Goal: Transaction & Acquisition: Obtain resource

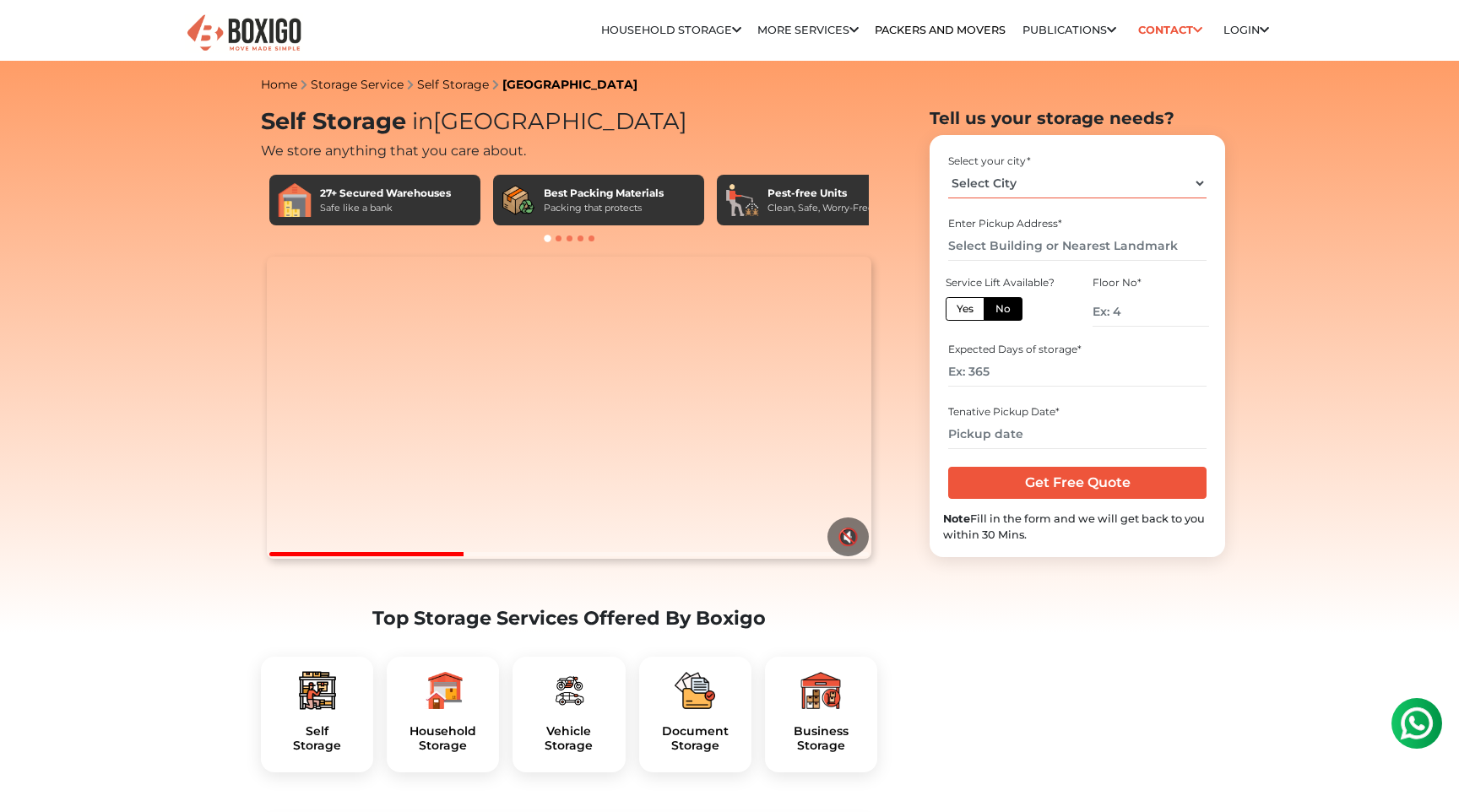
click at [1057, 184] on select "Select City [GEOGRAPHIC_DATA] [GEOGRAPHIC_DATA] [GEOGRAPHIC_DATA] [GEOGRAPHIC_D…" at bounding box center [1077, 184] width 257 height 30
select select "[GEOGRAPHIC_DATA]"
click at [948, 169] on select "Select City [GEOGRAPHIC_DATA] [GEOGRAPHIC_DATA] [GEOGRAPHIC_DATA] [GEOGRAPHIC_D…" at bounding box center [1077, 184] width 257 height 30
click at [1005, 254] on input "text" at bounding box center [1077, 246] width 257 height 30
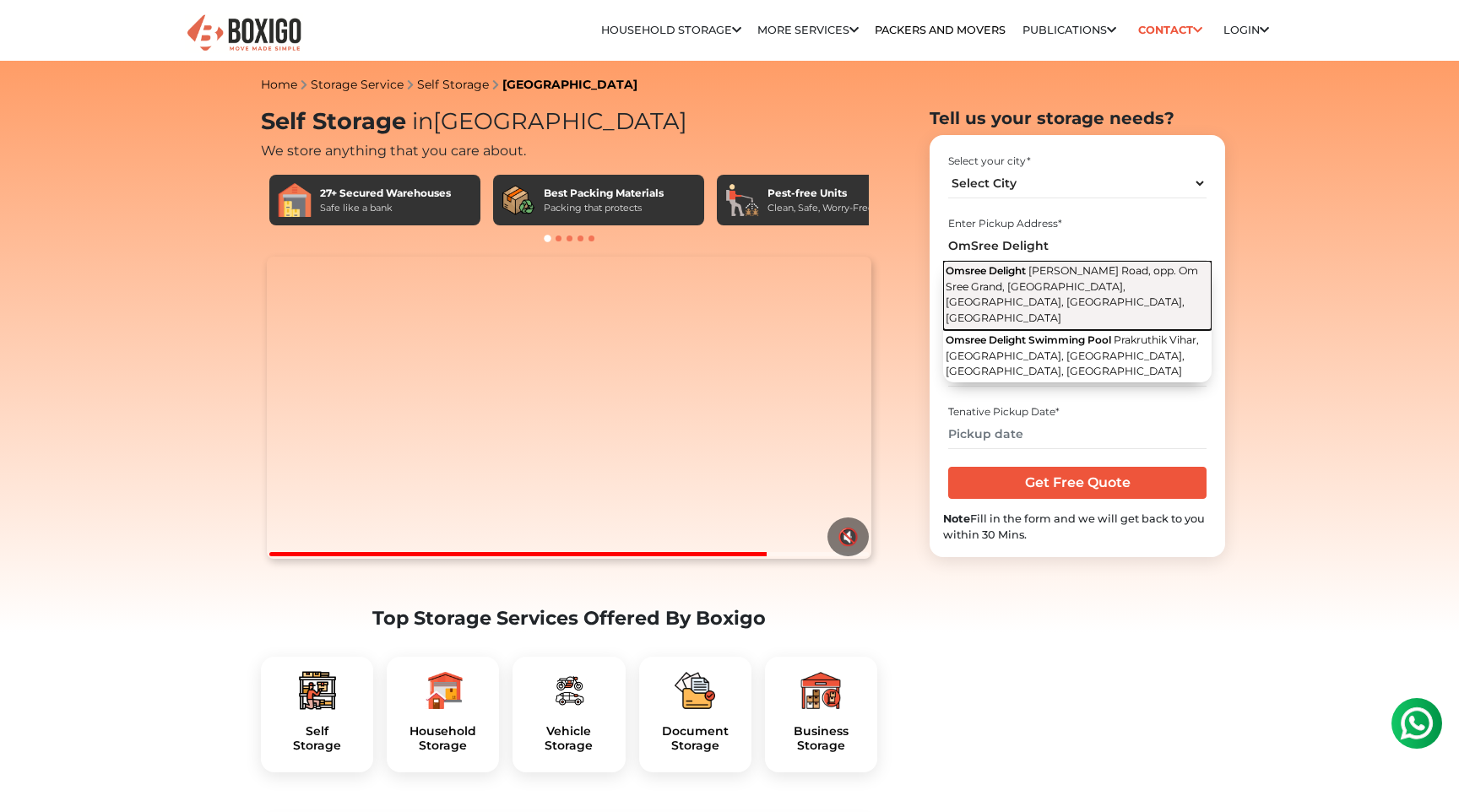
click at [1015, 274] on span "Omsree Delight" at bounding box center [985, 270] width 80 height 13
type input "Omsree Delight, [PERSON_NAME] Road, opp. Om Sree Grand, [GEOGRAPHIC_DATA], [GEO…"
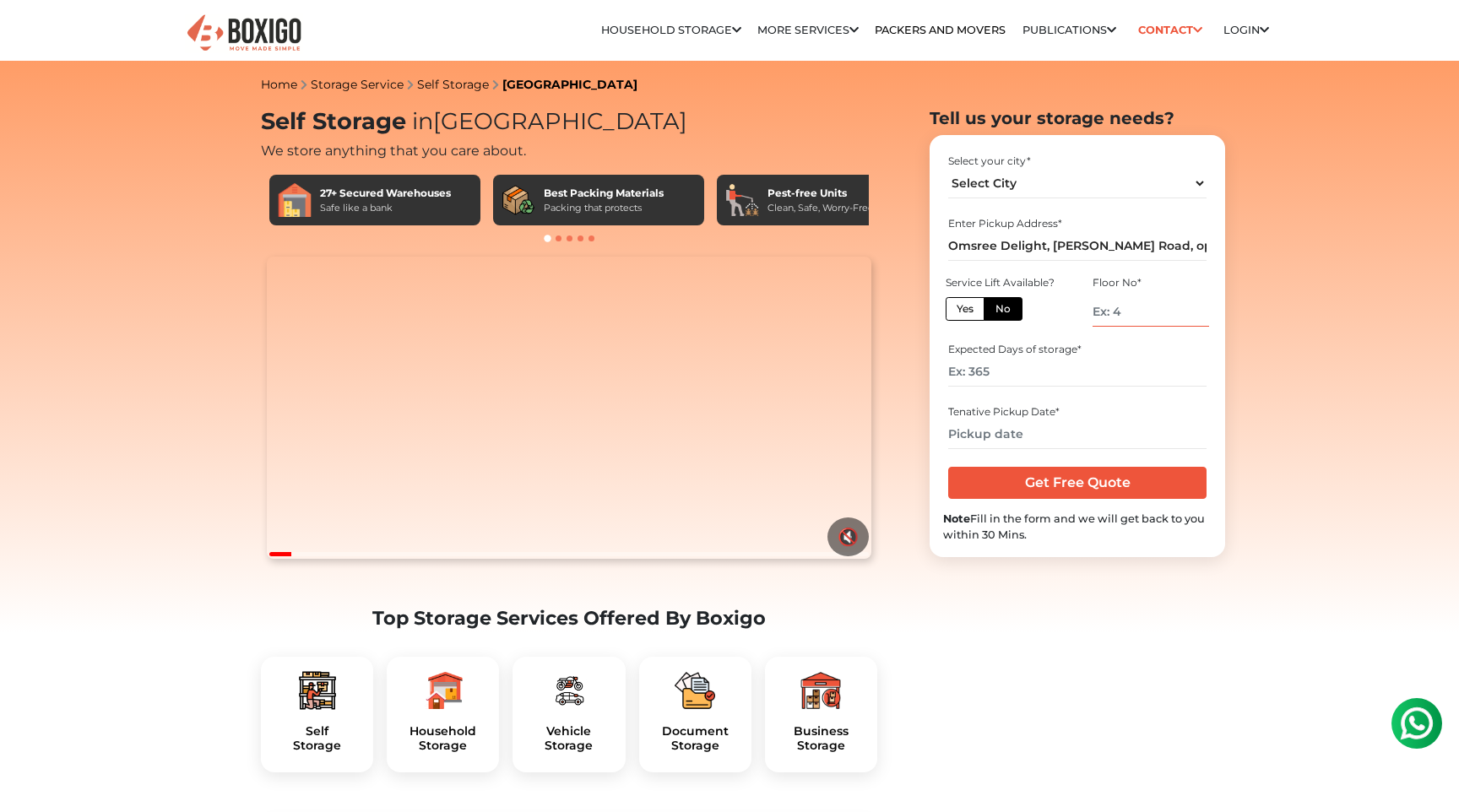
click at [1123, 319] on input "number" at bounding box center [1150, 312] width 117 height 30
click at [971, 309] on label "Yes" at bounding box center [965, 309] width 39 height 23
click at [968, 309] on input "Yes" at bounding box center [962, 307] width 11 height 11
radio input "true"
click at [1008, 379] on input "number" at bounding box center [1077, 372] width 257 height 30
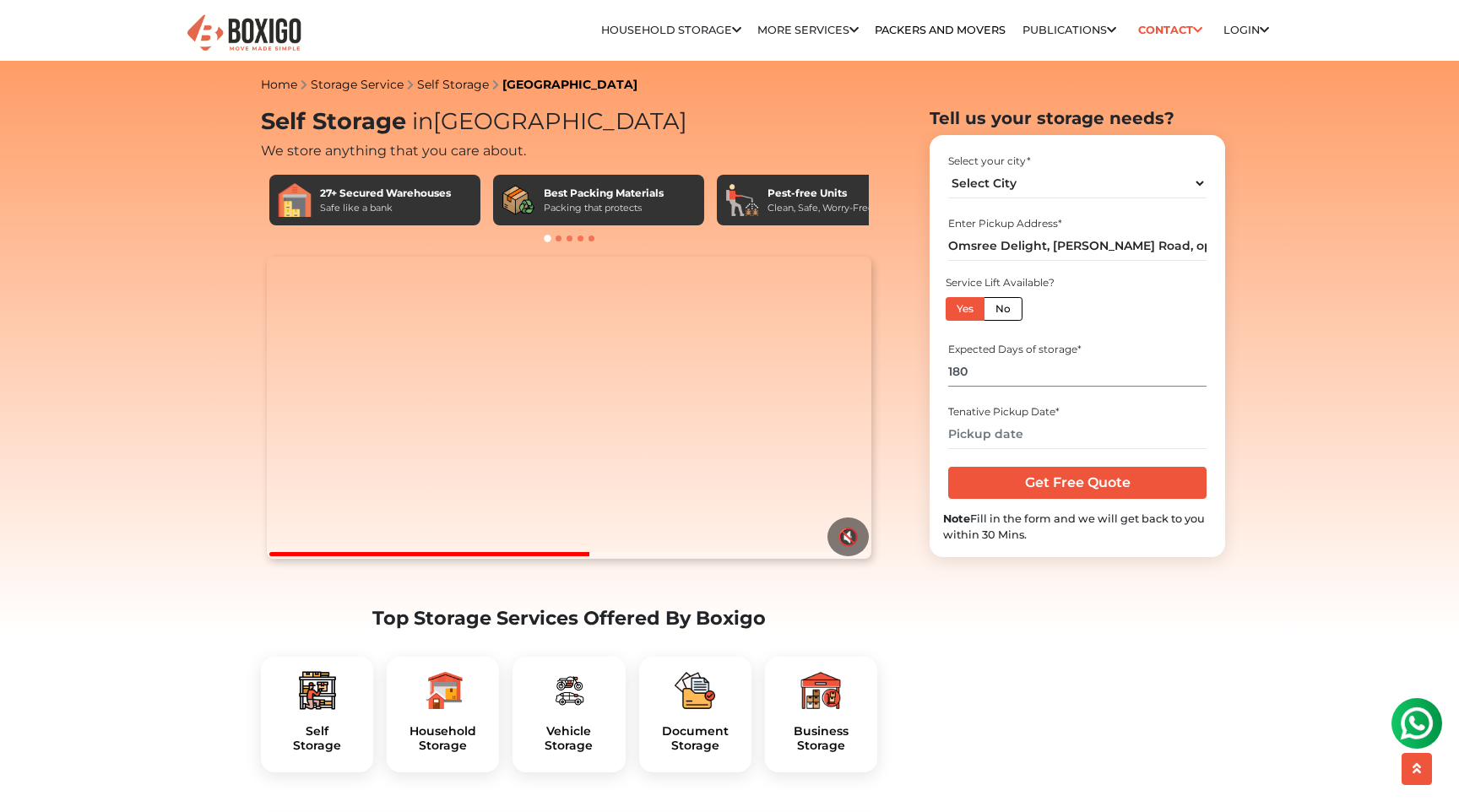
scroll to position [40, 0]
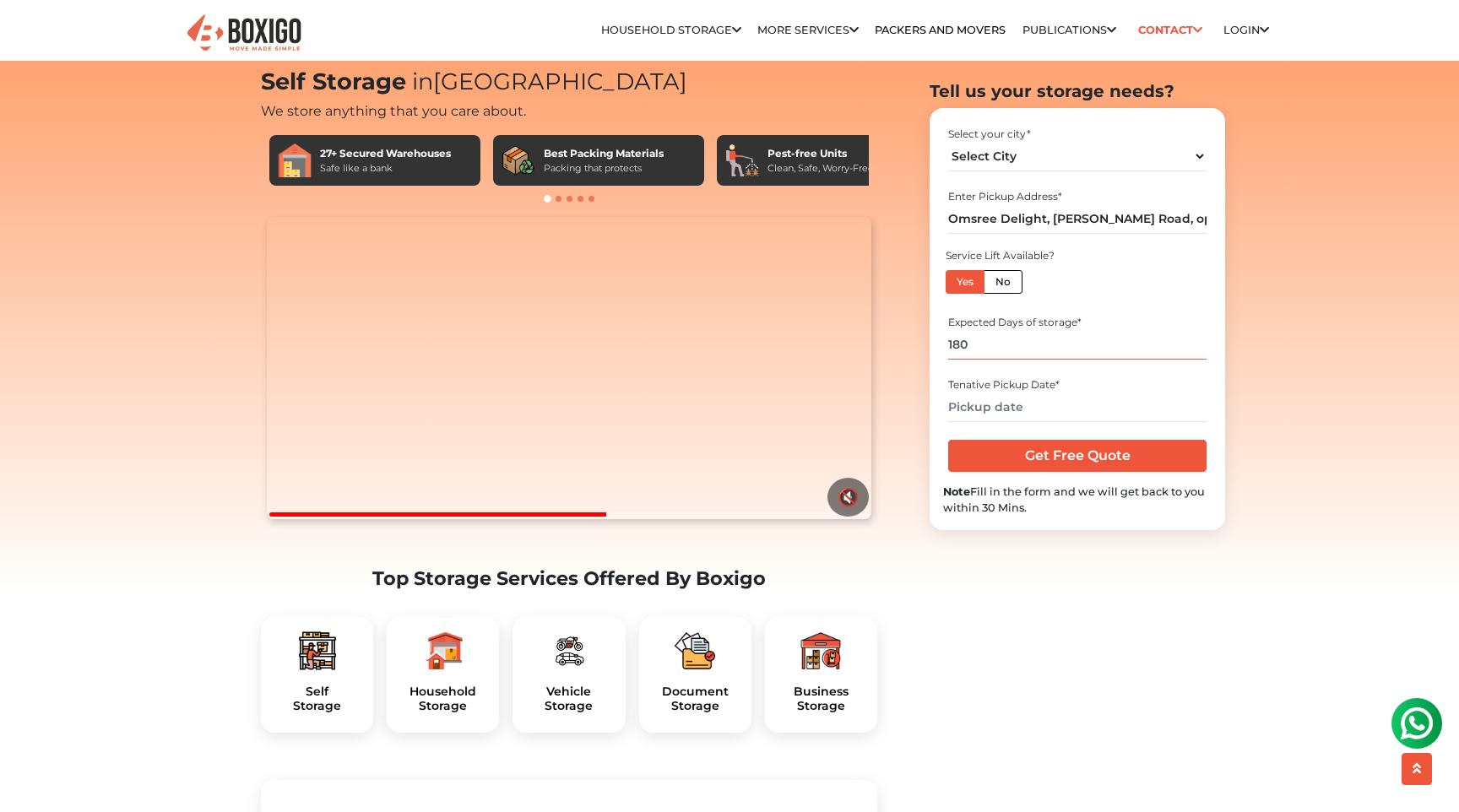
type input "180"
click at [1041, 415] on input "text" at bounding box center [1077, 407] width 257 height 30
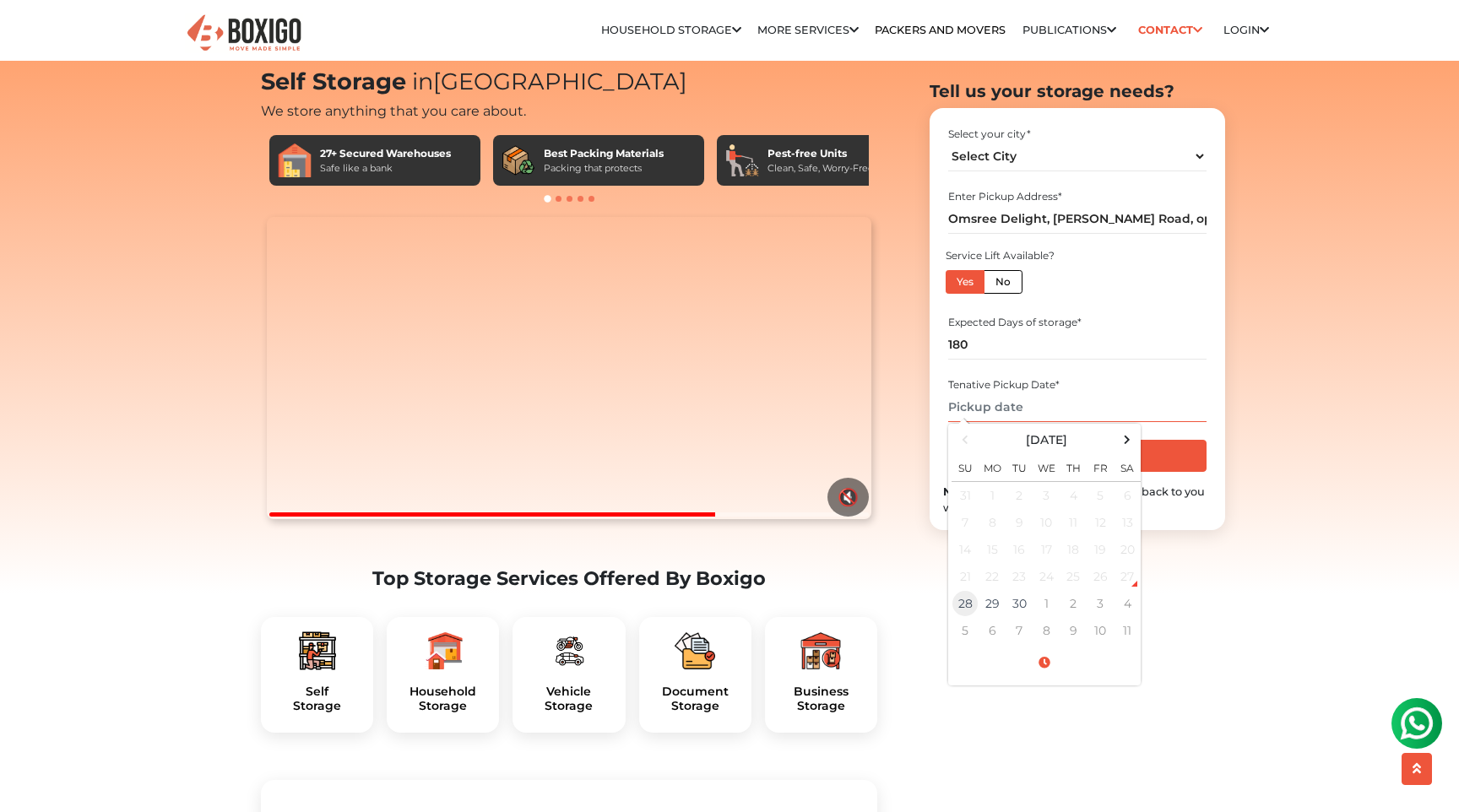
click at [967, 608] on td "28" at bounding box center [964, 603] width 27 height 27
type input "[DATE] 8:00 PM"
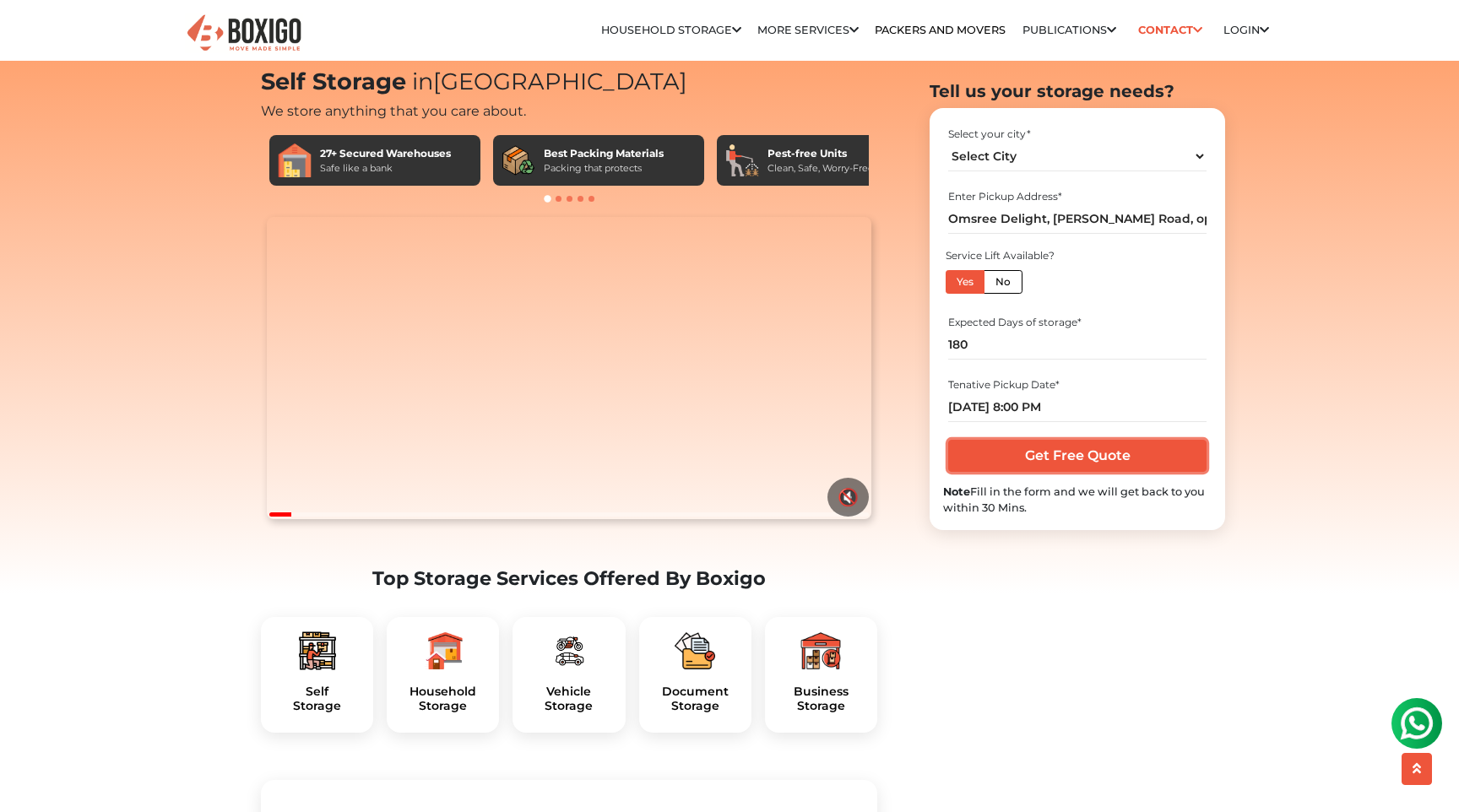
click at [1049, 462] on input "Get Free Quote" at bounding box center [1077, 456] width 257 height 32
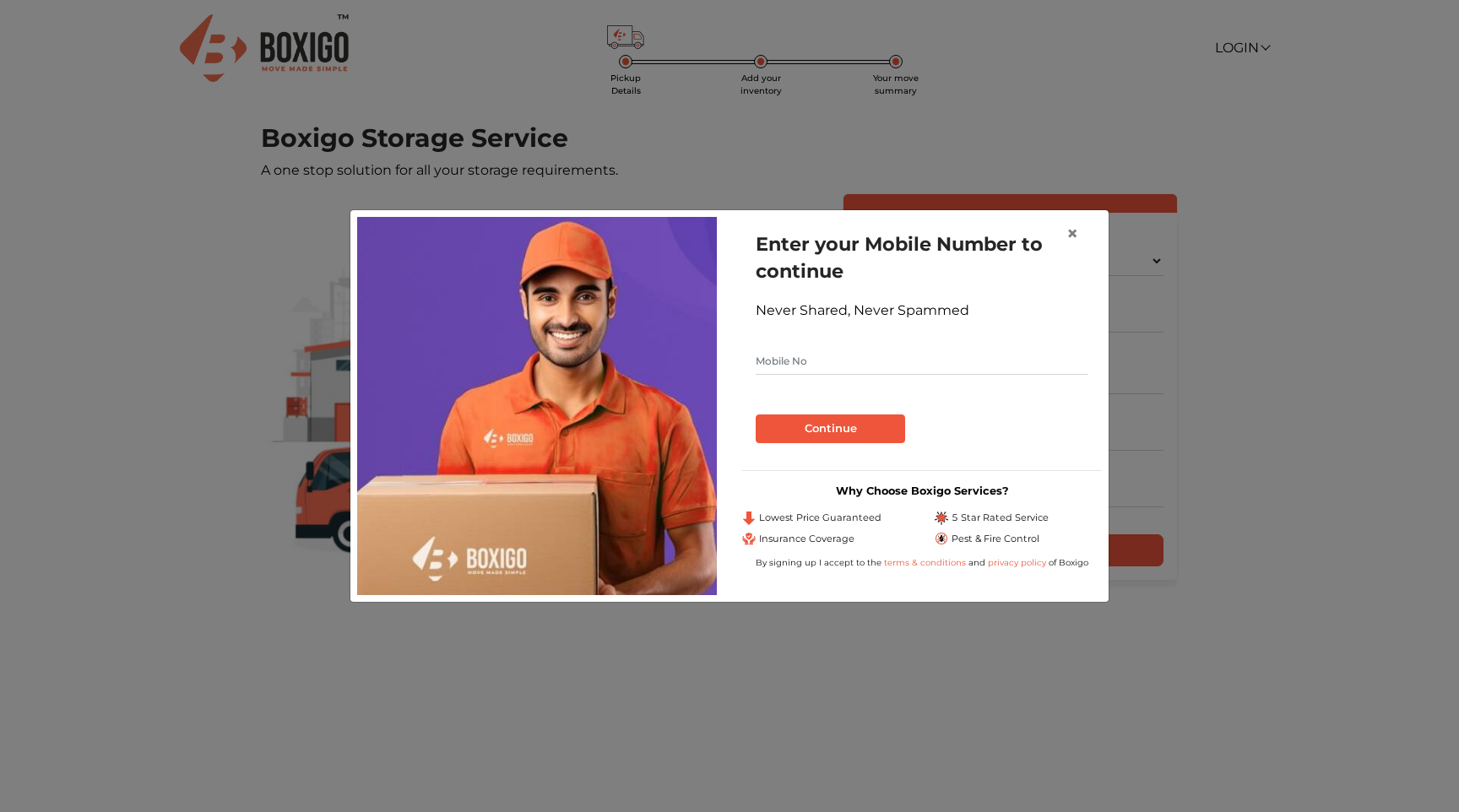
click at [890, 361] on input "text" at bounding box center [921, 361] width 333 height 27
click at [819, 361] on input "text" at bounding box center [921, 361] width 333 height 27
type input "7013175234"
click at [817, 424] on button "Continue" at bounding box center [830, 429] width 149 height 29
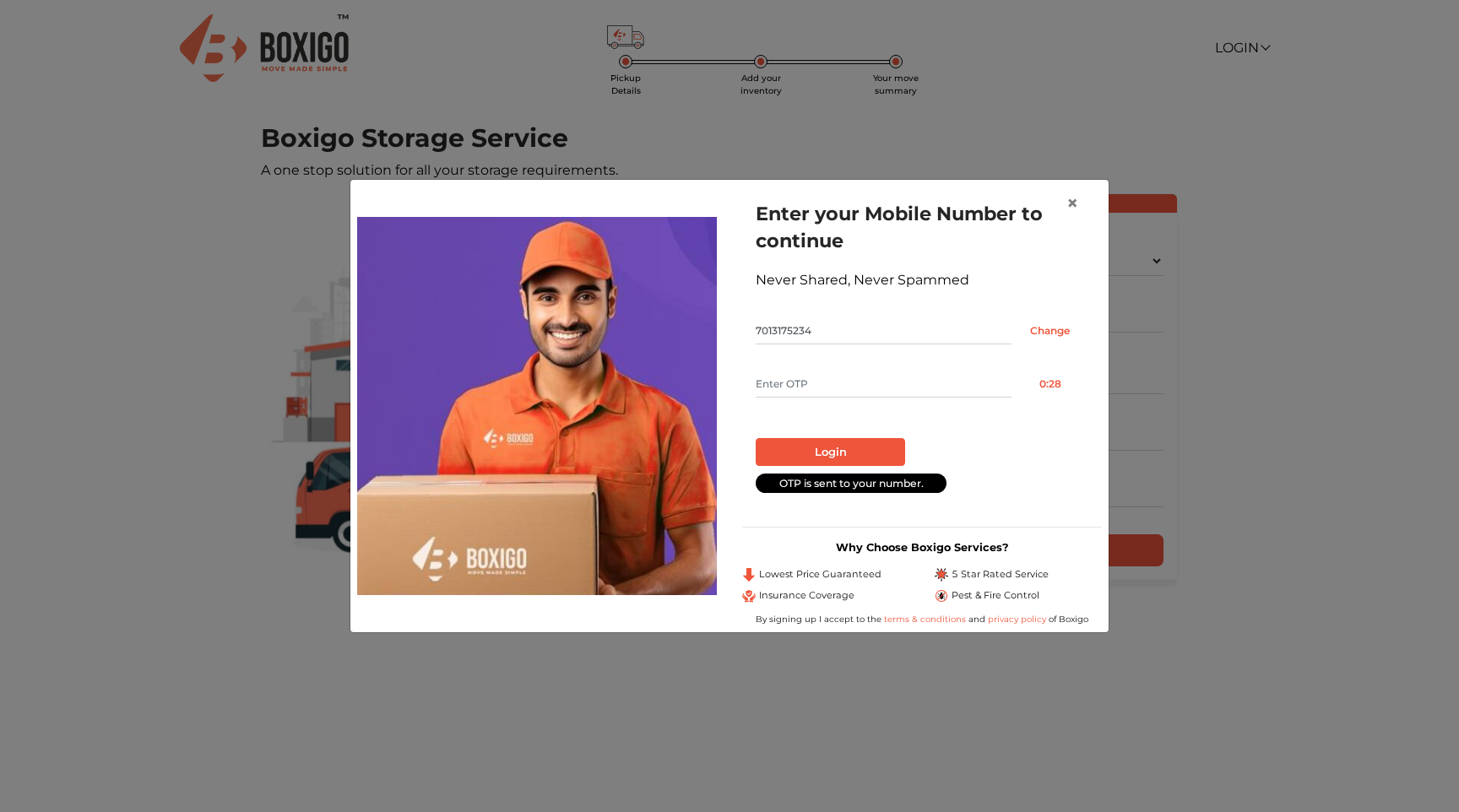
click at [846, 391] on input "text" at bounding box center [883, 383] width 255 height 27
paste input "5466"
type input "5466"
click at [840, 450] on button "Login" at bounding box center [830, 452] width 149 height 29
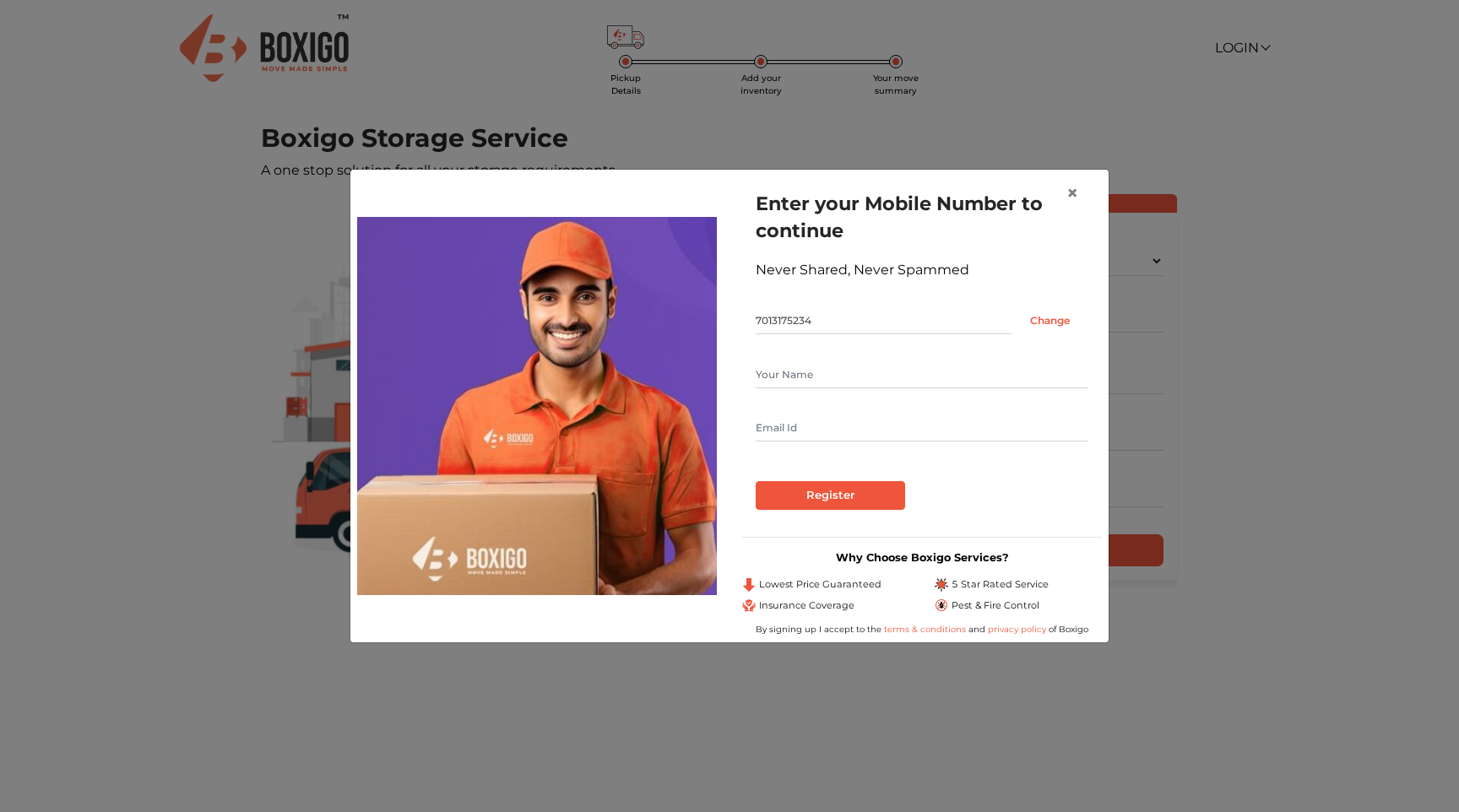
click at [841, 370] on input "text" at bounding box center [921, 375] width 333 height 27
type input "Srikanth Jallapuram"
type input "srikanthjnr@yahoo.com"
click at [795, 461] on form "Enter your Mobile Number to continue Never Shared, Never Spammed 7013175234 Cha…" at bounding box center [921, 350] width 333 height 320
click at [809, 495] on input "Register" at bounding box center [830, 495] width 149 height 29
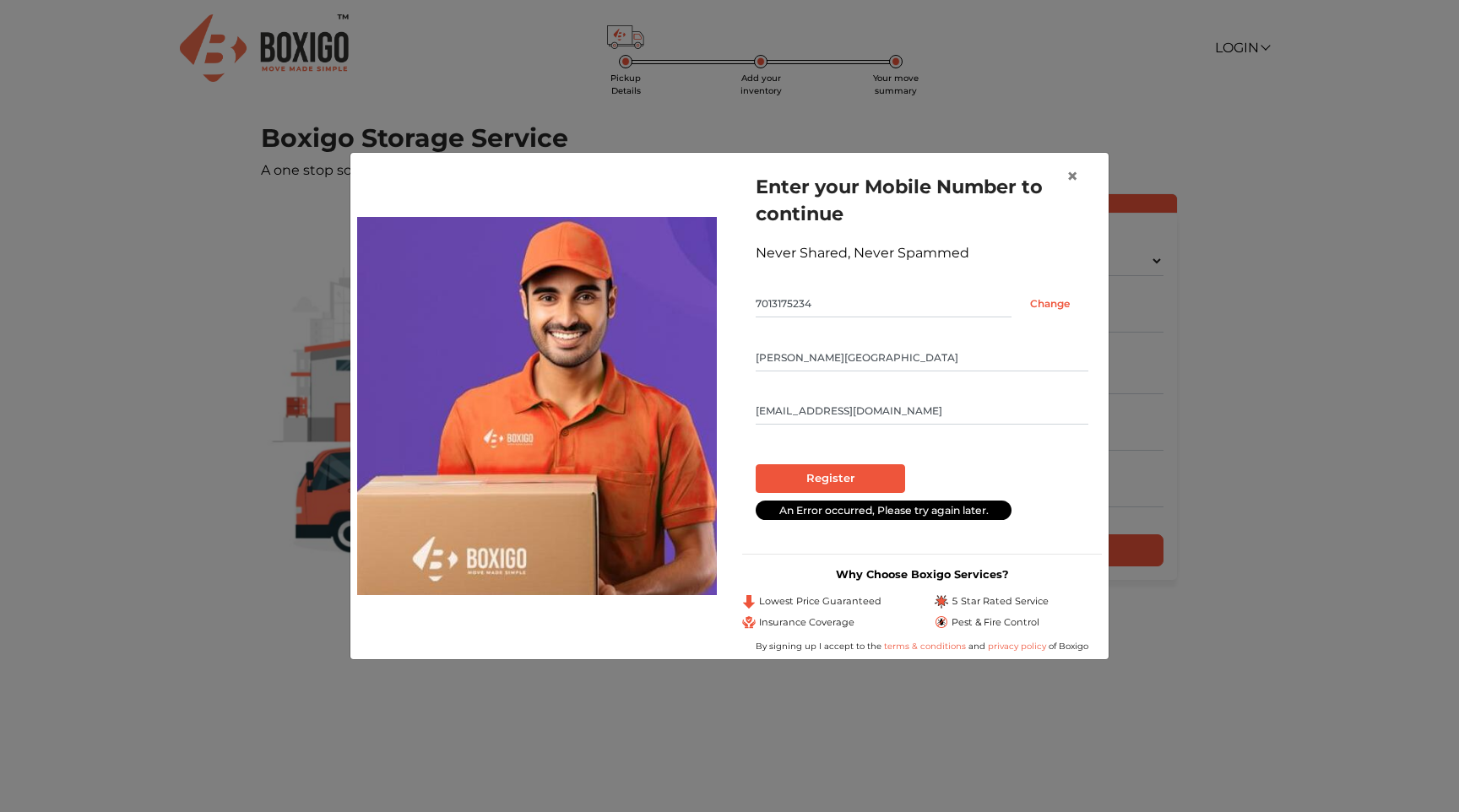
click at [905, 288] on form "Enter your Mobile Number to continue Never Shared, Never Spammed 7013175234 Cha…" at bounding box center [921, 347] width 333 height 347
click at [828, 475] on input "Register" at bounding box center [830, 478] width 149 height 29
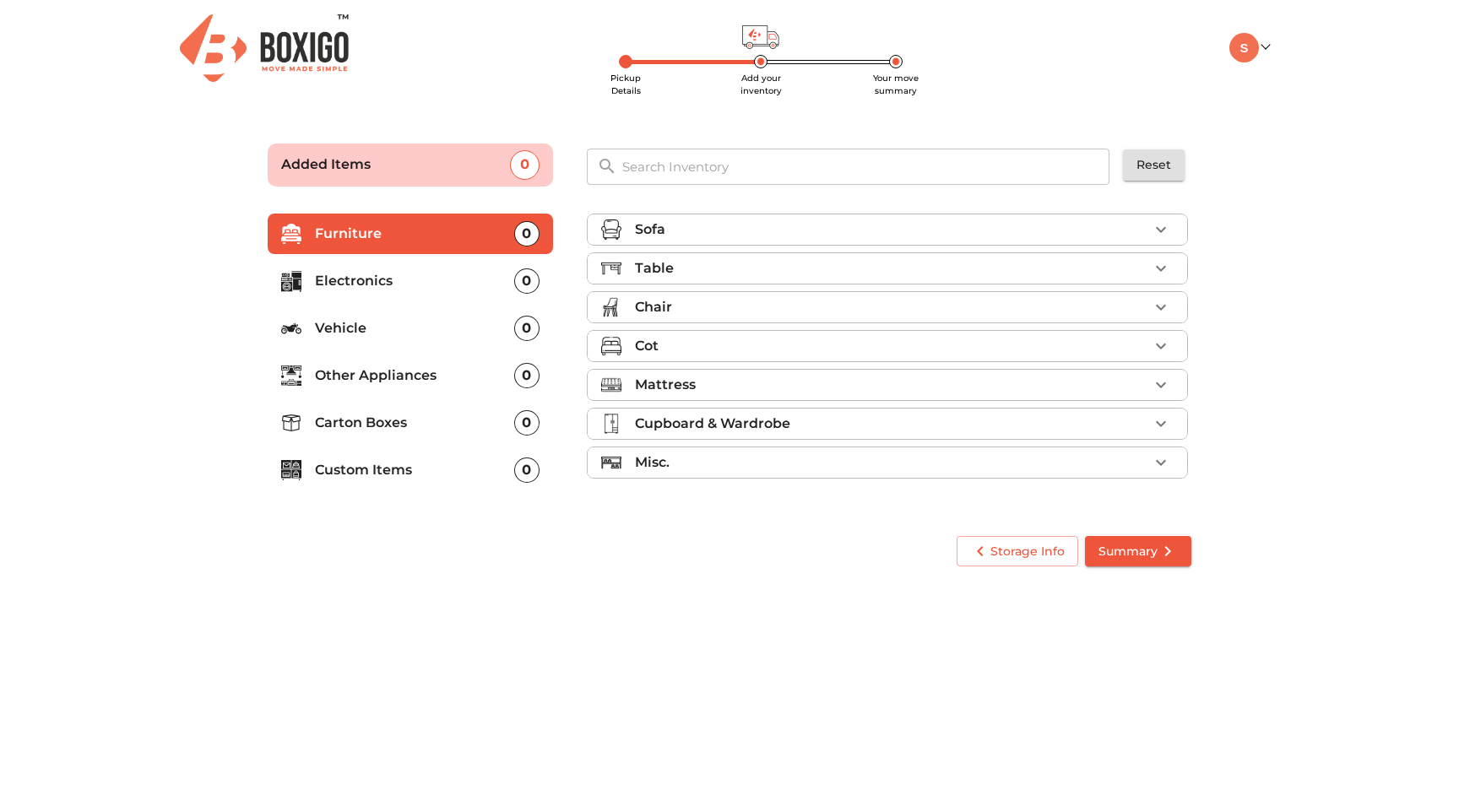
click at [751, 162] on input "text" at bounding box center [866, 166] width 509 height 36
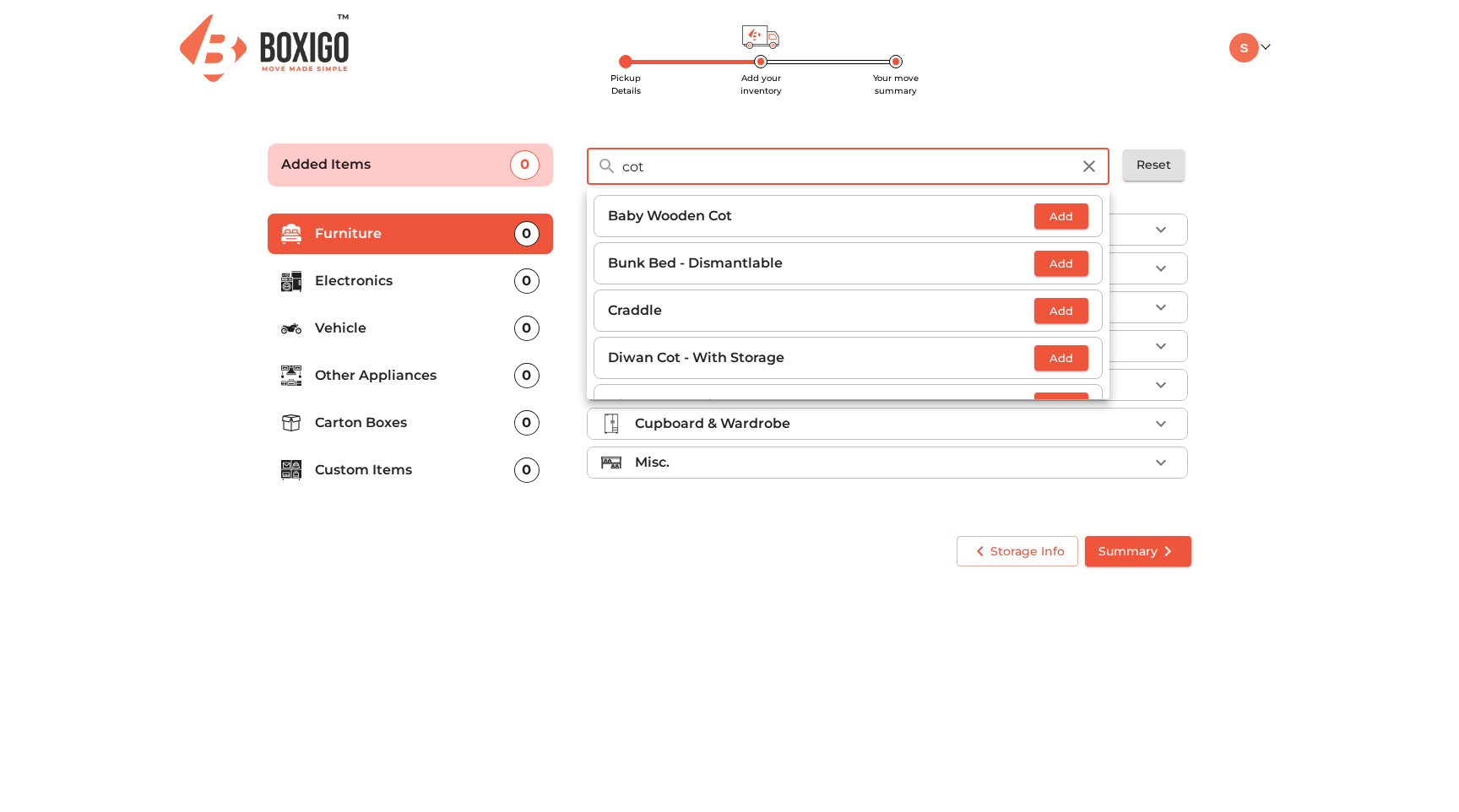
click at [1056, 219] on span "Add" at bounding box center [1061, 216] width 37 height 20
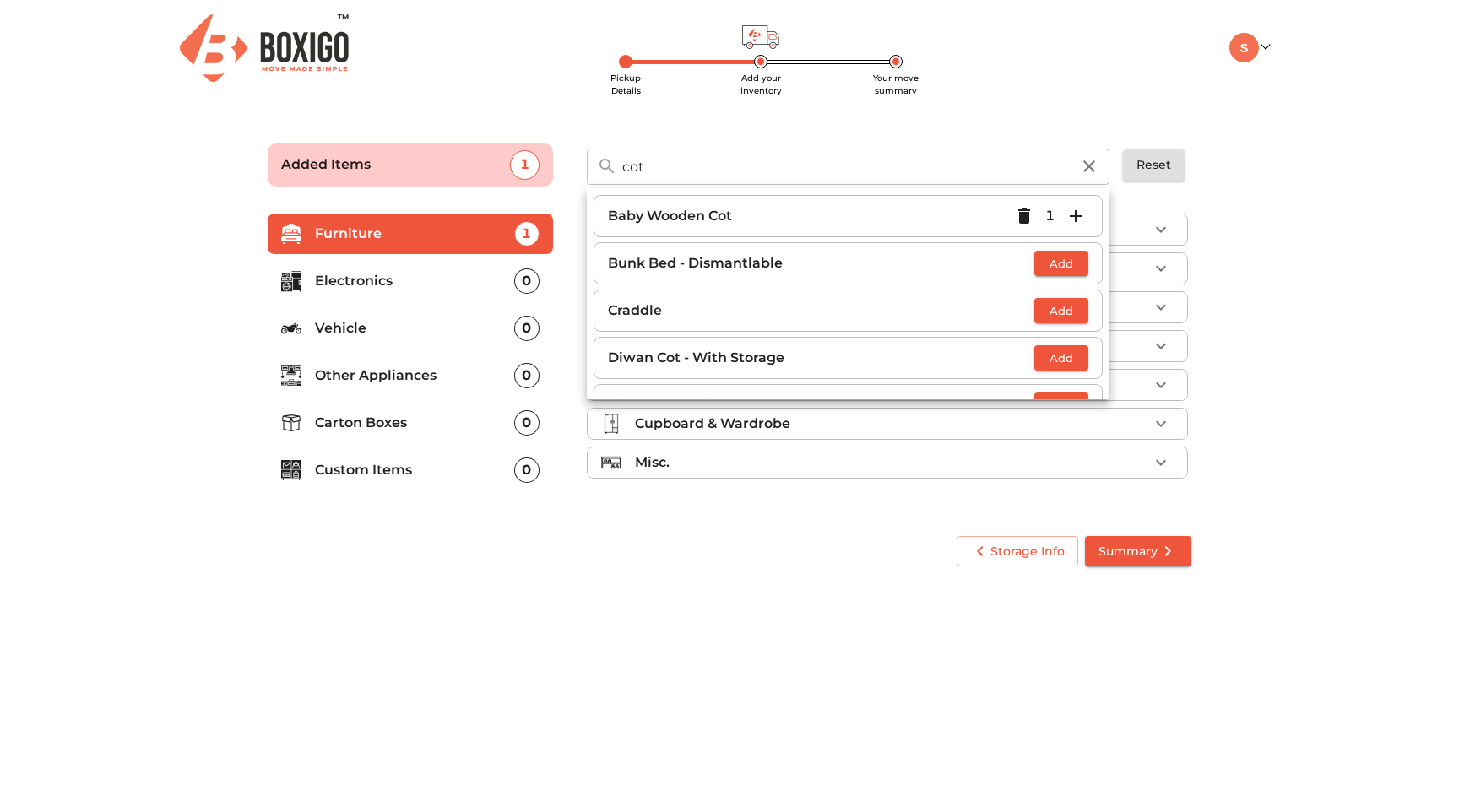
click at [1254, 207] on main "Pickup Details Add your inventory Your move summary Added Items 1 cot ​ Baby Wo…" at bounding box center [729, 352] width 1459 height 464
click at [895, 171] on input "cot" at bounding box center [846, 166] width 469 height 36
type input "c"
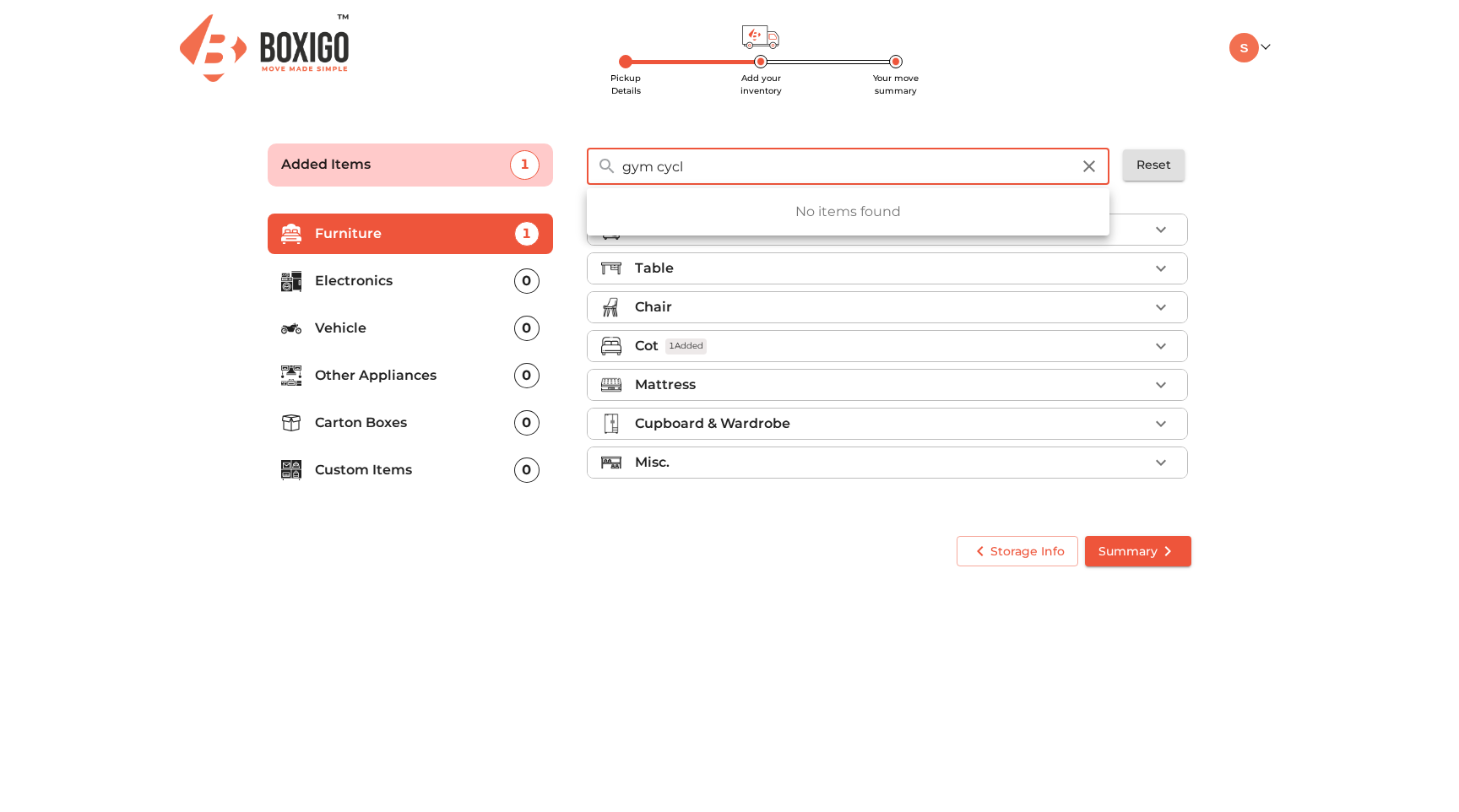
type input "gym cycle"
click button "Summary" at bounding box center [1137, 552] width 106 height 32
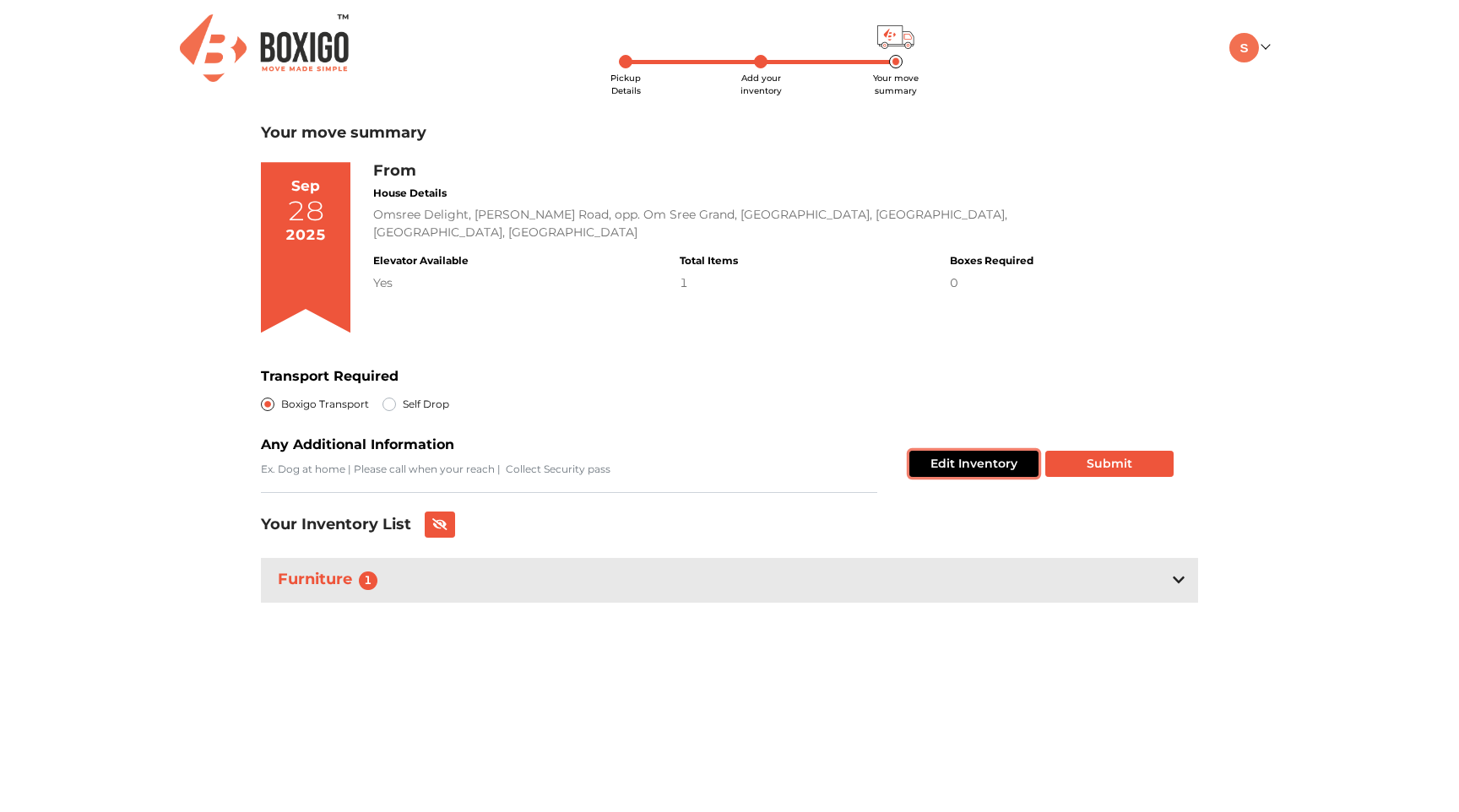
click at [950, 469] on button "Edit Inventory" at bounding box center [973, 463] width 130 height 26
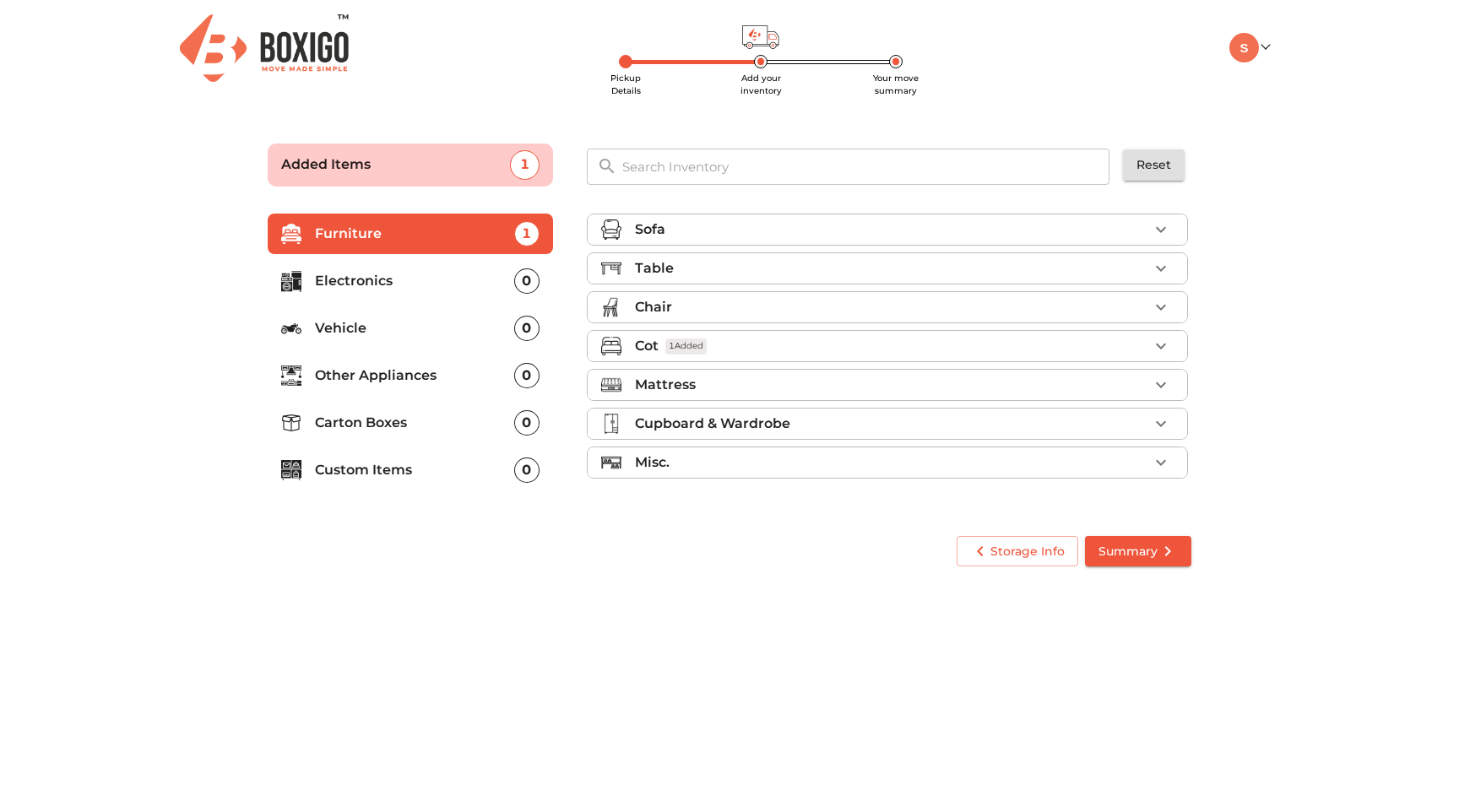
click at [748, 172] on input "text" at bounding box center [866, 166] width 509 height 36
click at [748, 174] on input "text" at bounding box center [866, 166] width 509 height 36
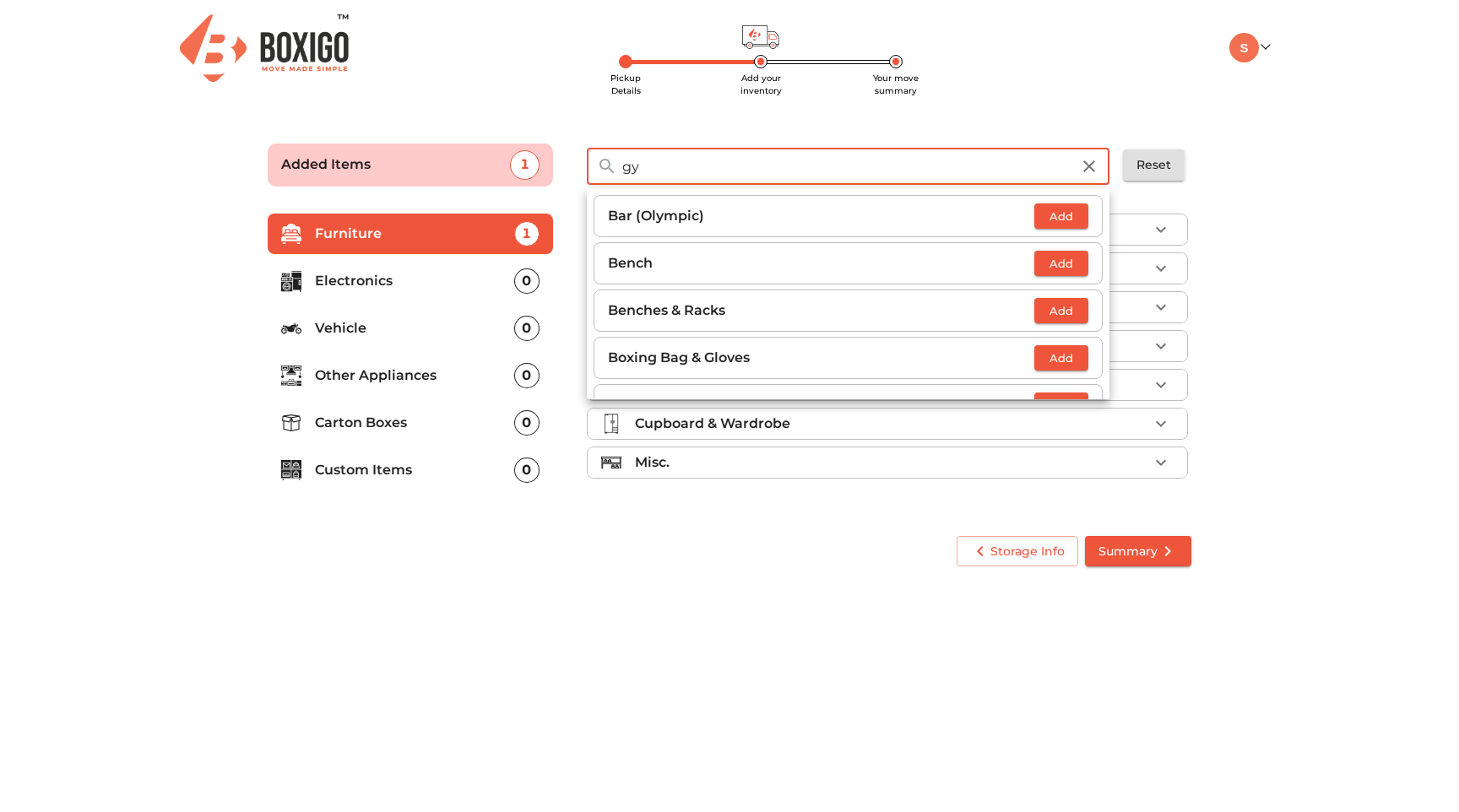
type input "gym"
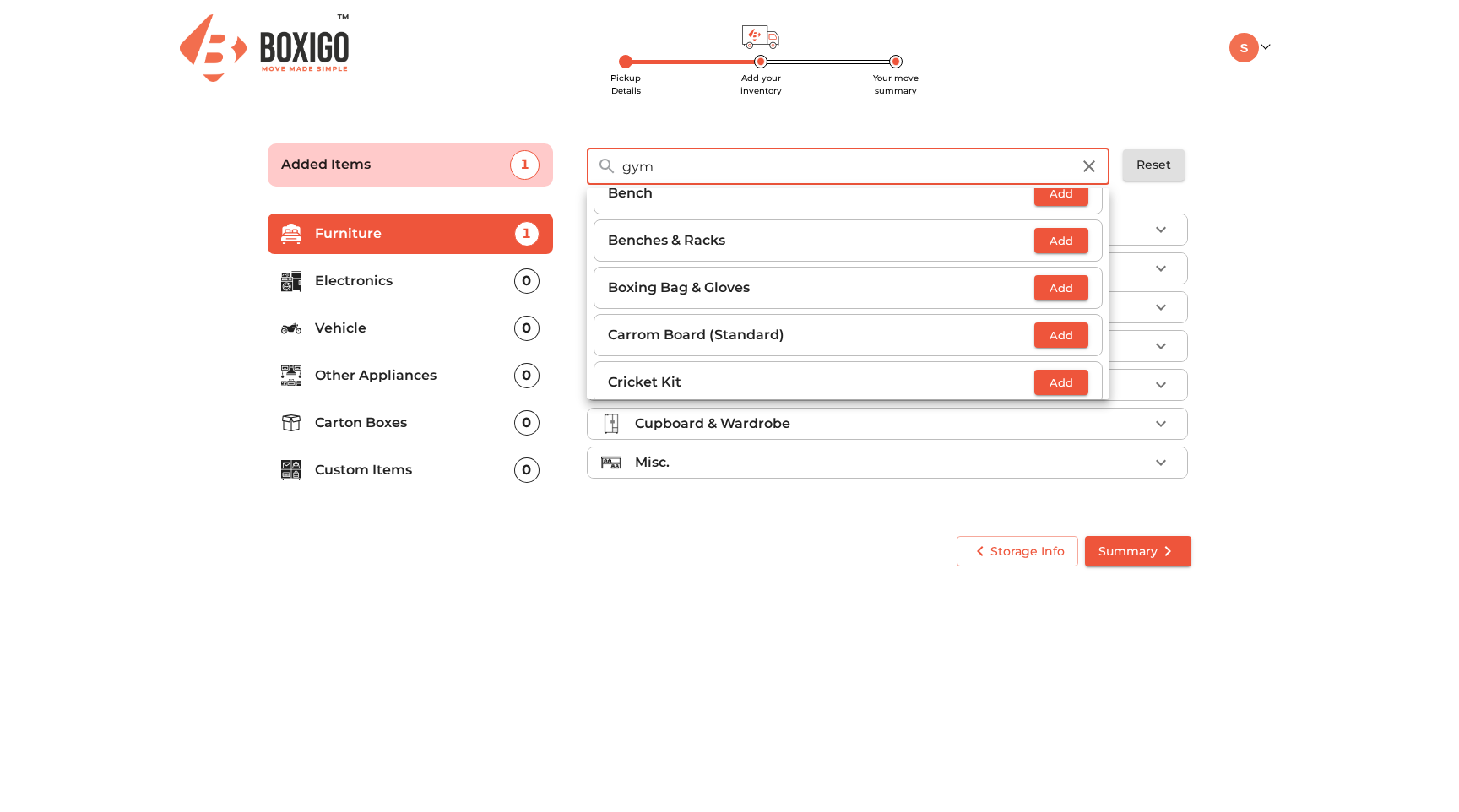
scroll to position [76, 0]
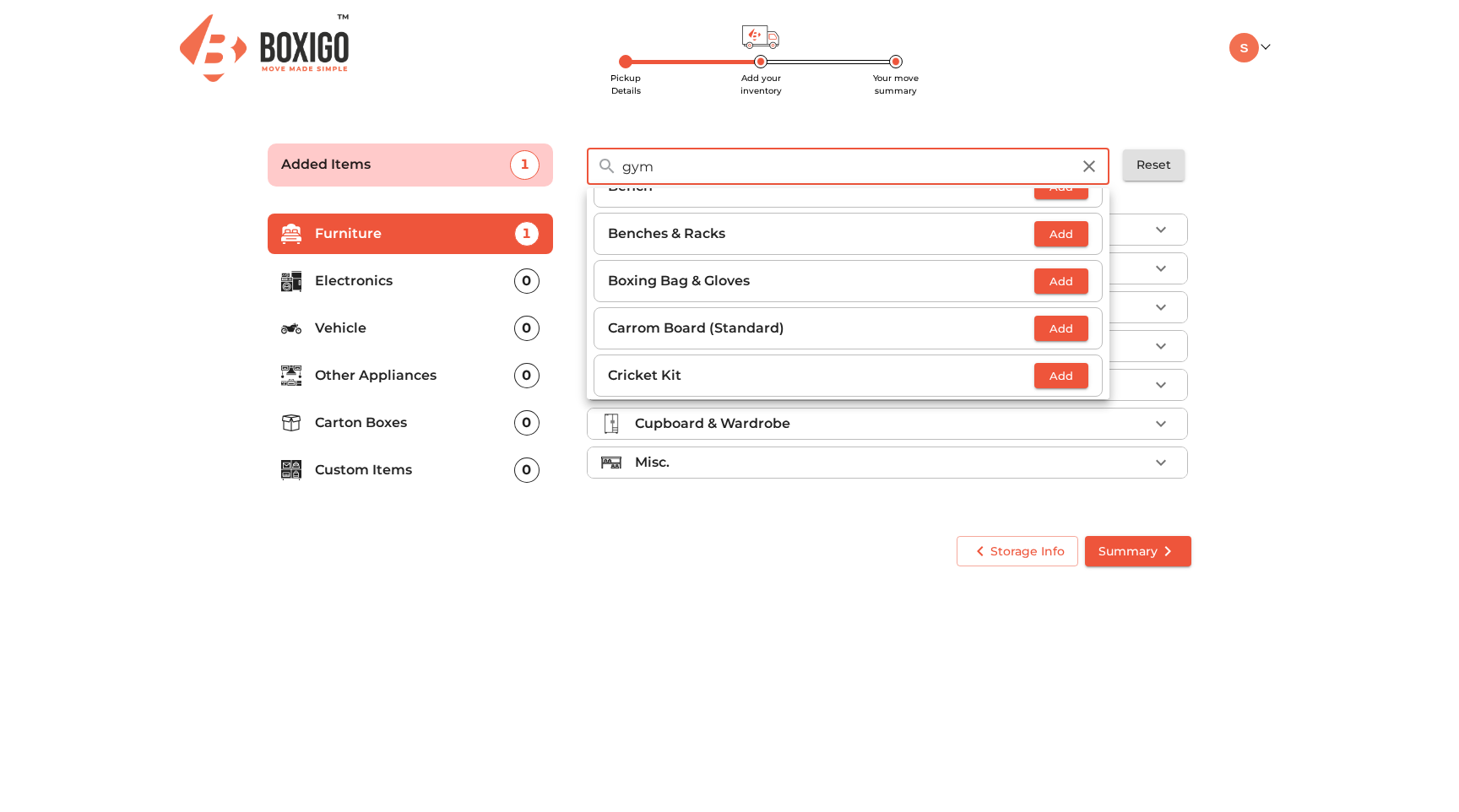
click at [713, 169] on input "gym" at bounding box center [846, 166] width 469 height 36
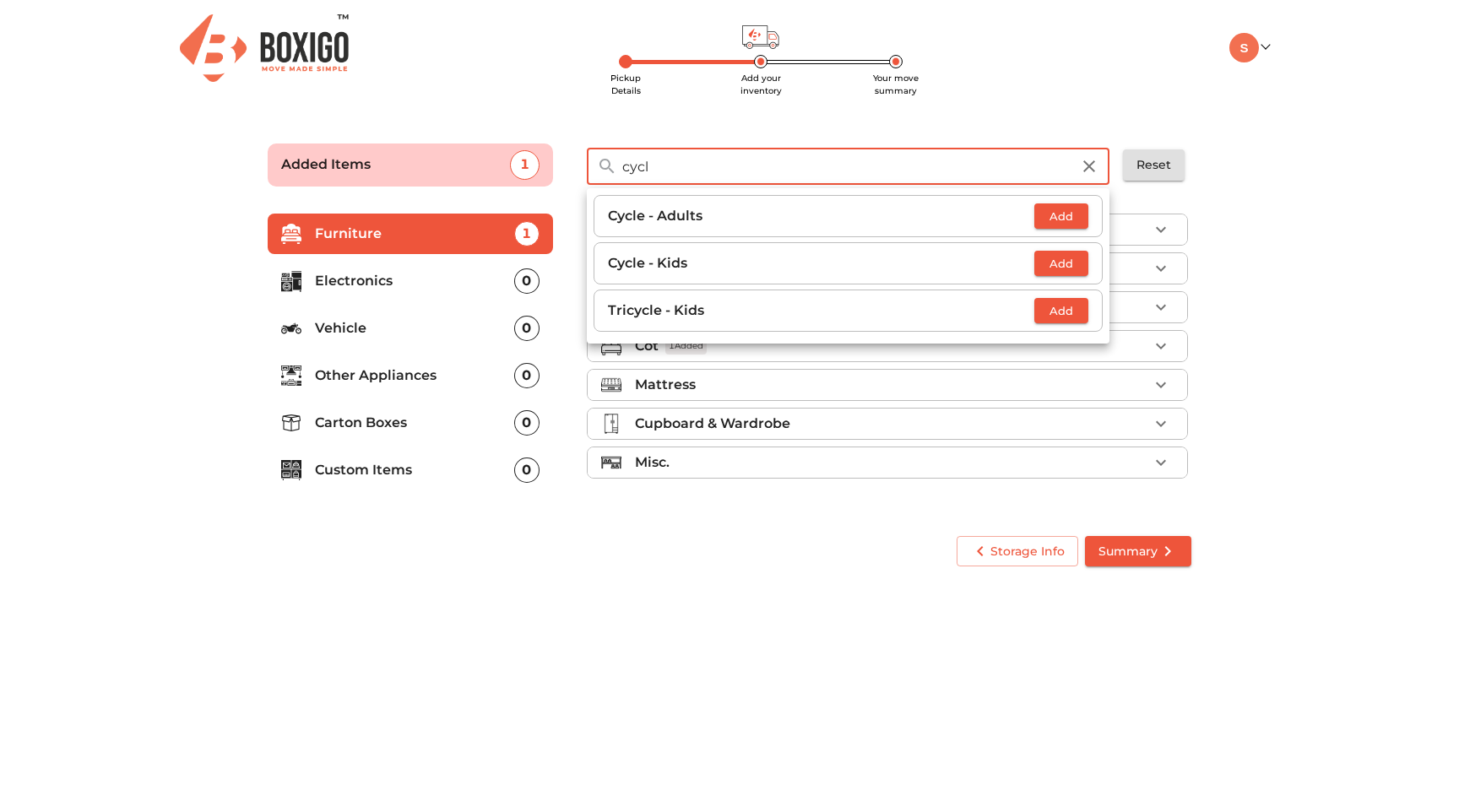
type input "cycl"
click at [1063, 208] on span "Add" at bounding box center [1061, 216] width 37 height 20
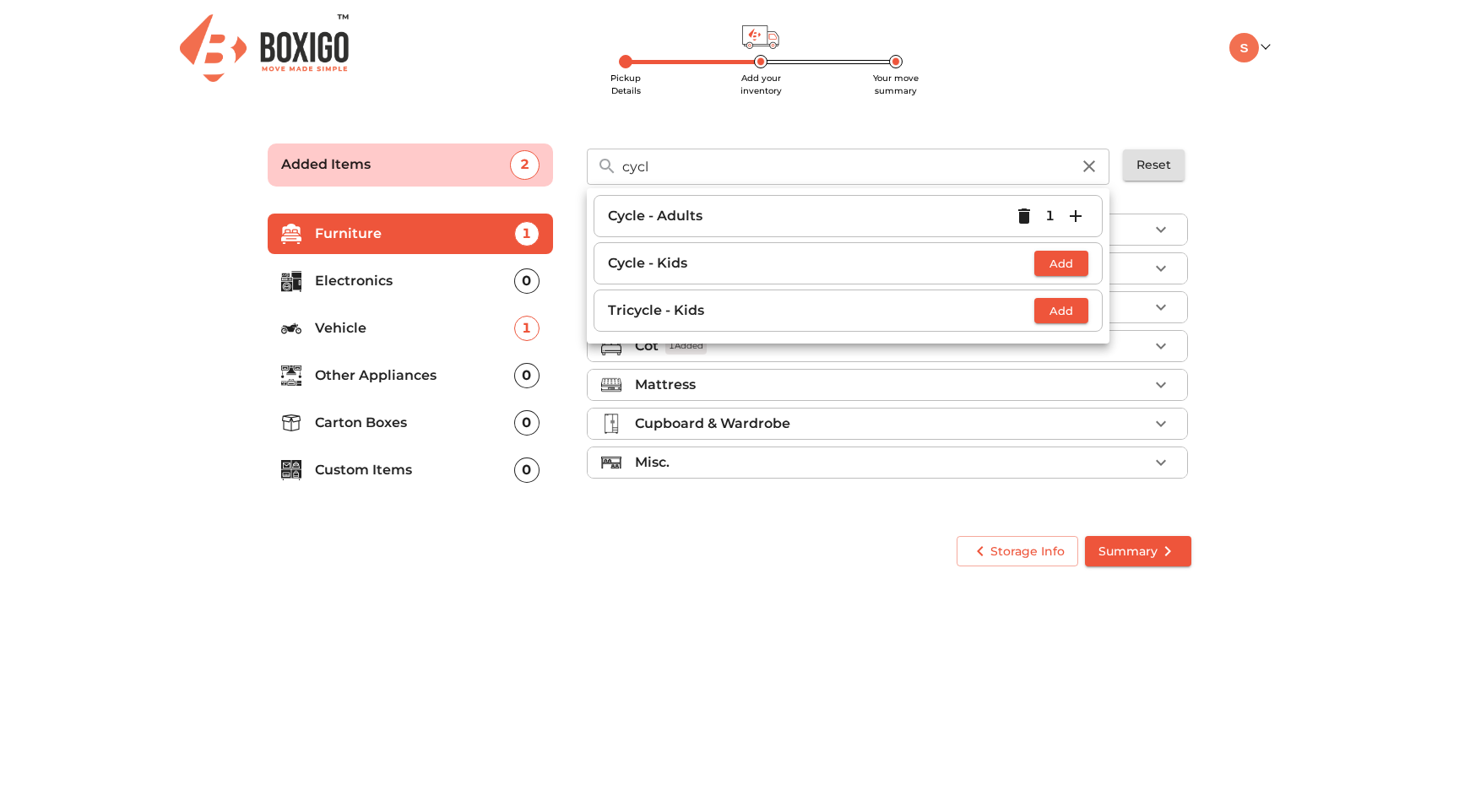
click at [1335, 192] on main "Pickup Details Add your inventory Your move summary Added Items 2 cycl ​ Cycle …" at bounding box center [729, 352] width 1459 height 464
click at [860, 172] on input "cycl" at bounding box center [846, 166] width 469 height 36
click at [1072, 216] on icon "button" at bounding box center [1075, 215] width 12 height 12
click at [1257, 187] on main "Pickup Details Add your inventory Your move summary Added Items 3 cycl ​ Cycle …" at bounding box center [729, 352] width 1459 height 464
click at [1070, 99] on div "Pickup Details Add your inventory Your move summary My Moves My Profile Make Es…" at bounding box center [729, 292] width 1459 height 584
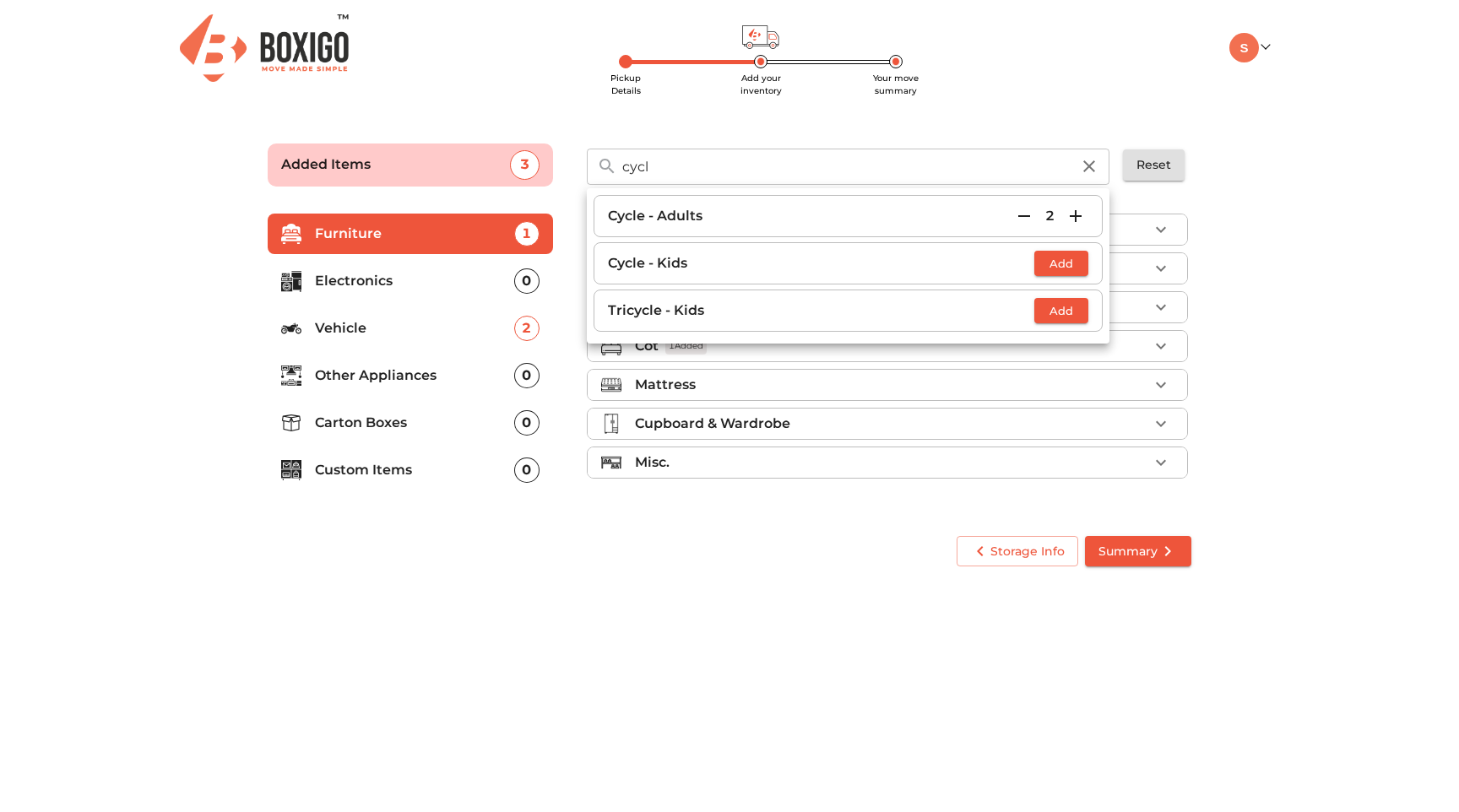
click at [1090, 172] on icon "button" at bounding box center [1089, 167] width 21 height 21
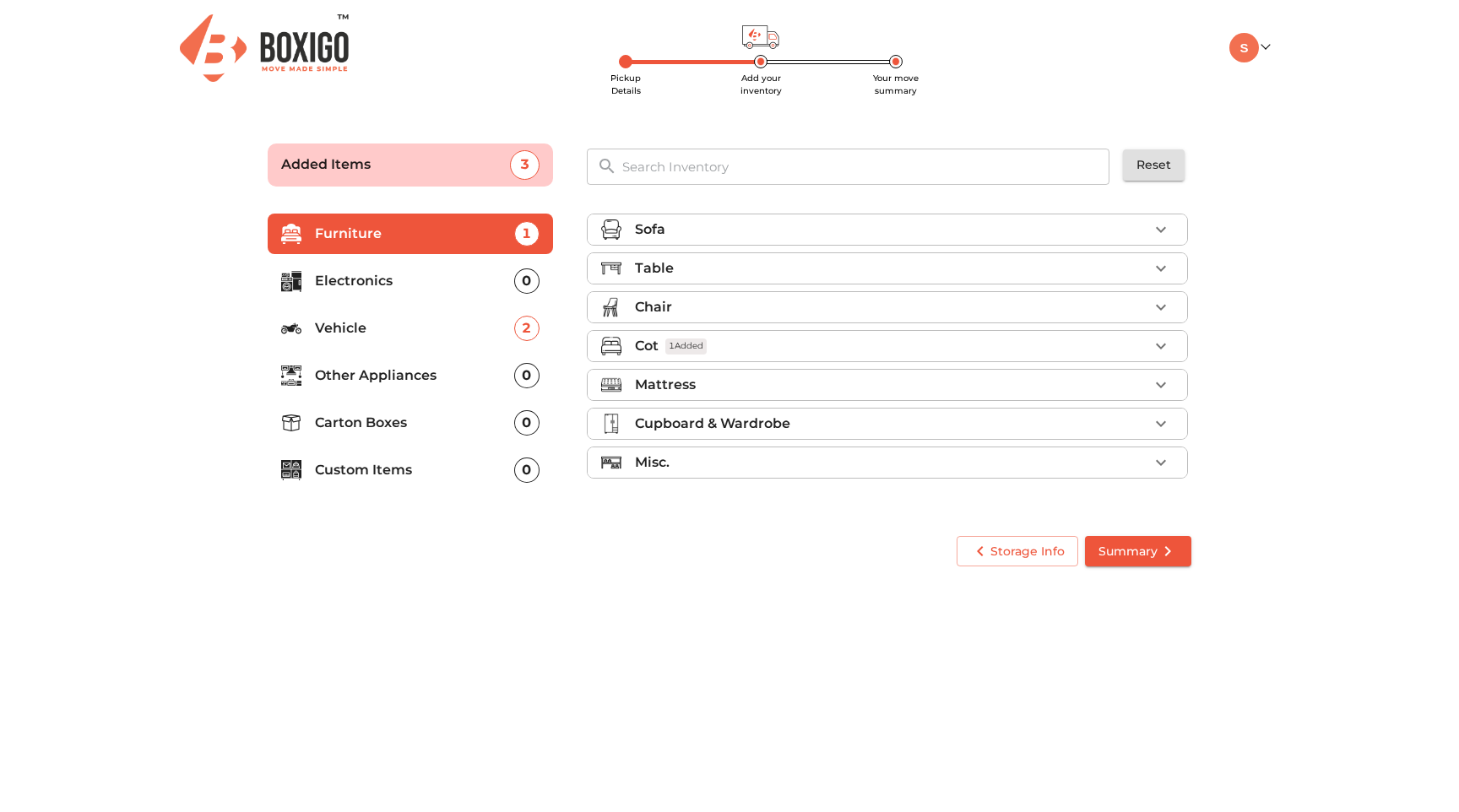
click at [922, 181] on input "text" at bounding box center [866, 166] width 509 height 36
click at [333, 335] on p "Vehicle" at bounding box center [415, 328] width 200 height 21
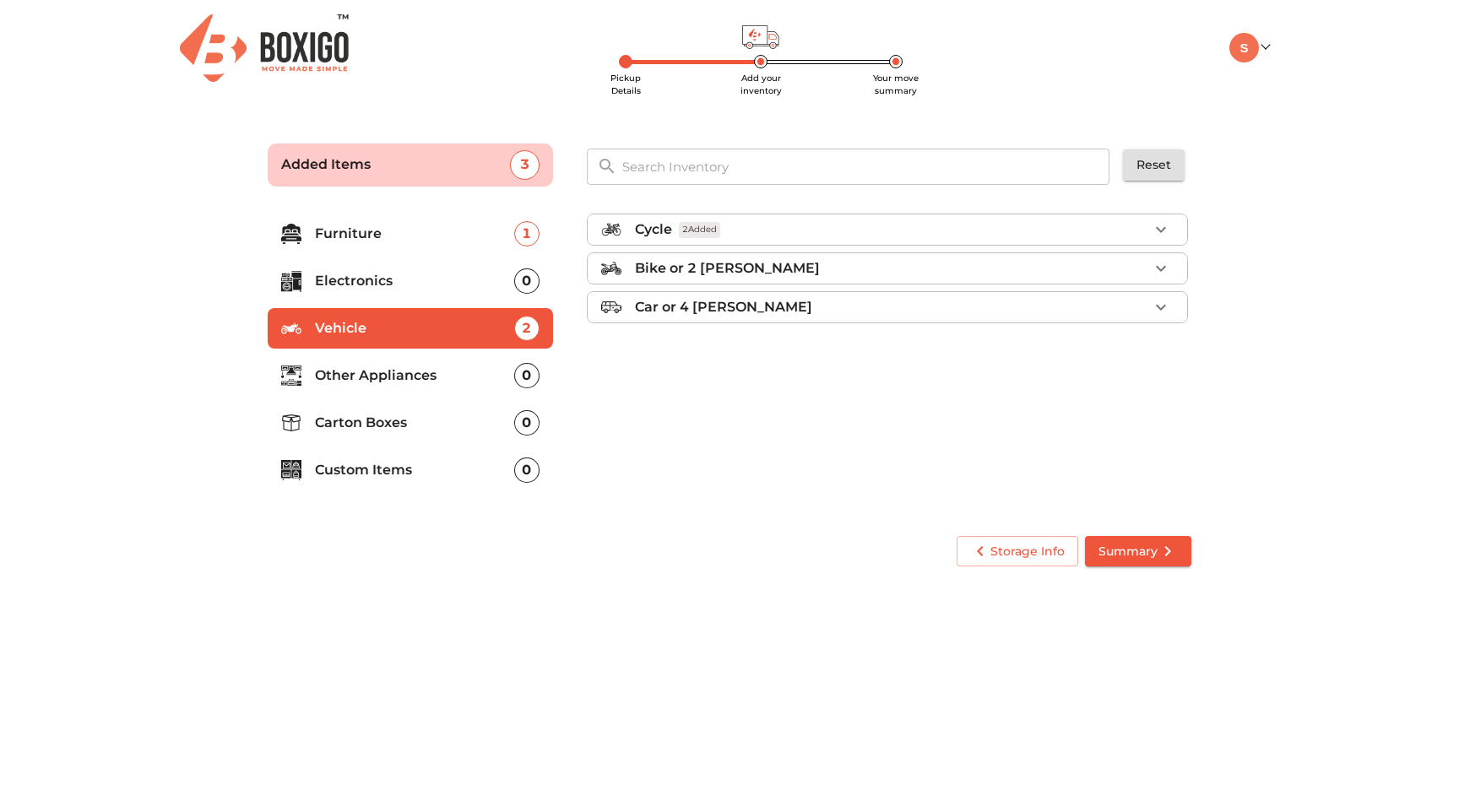
click at [684, 165] on input "text" at bounding box center [866, 166] width 509 height 36
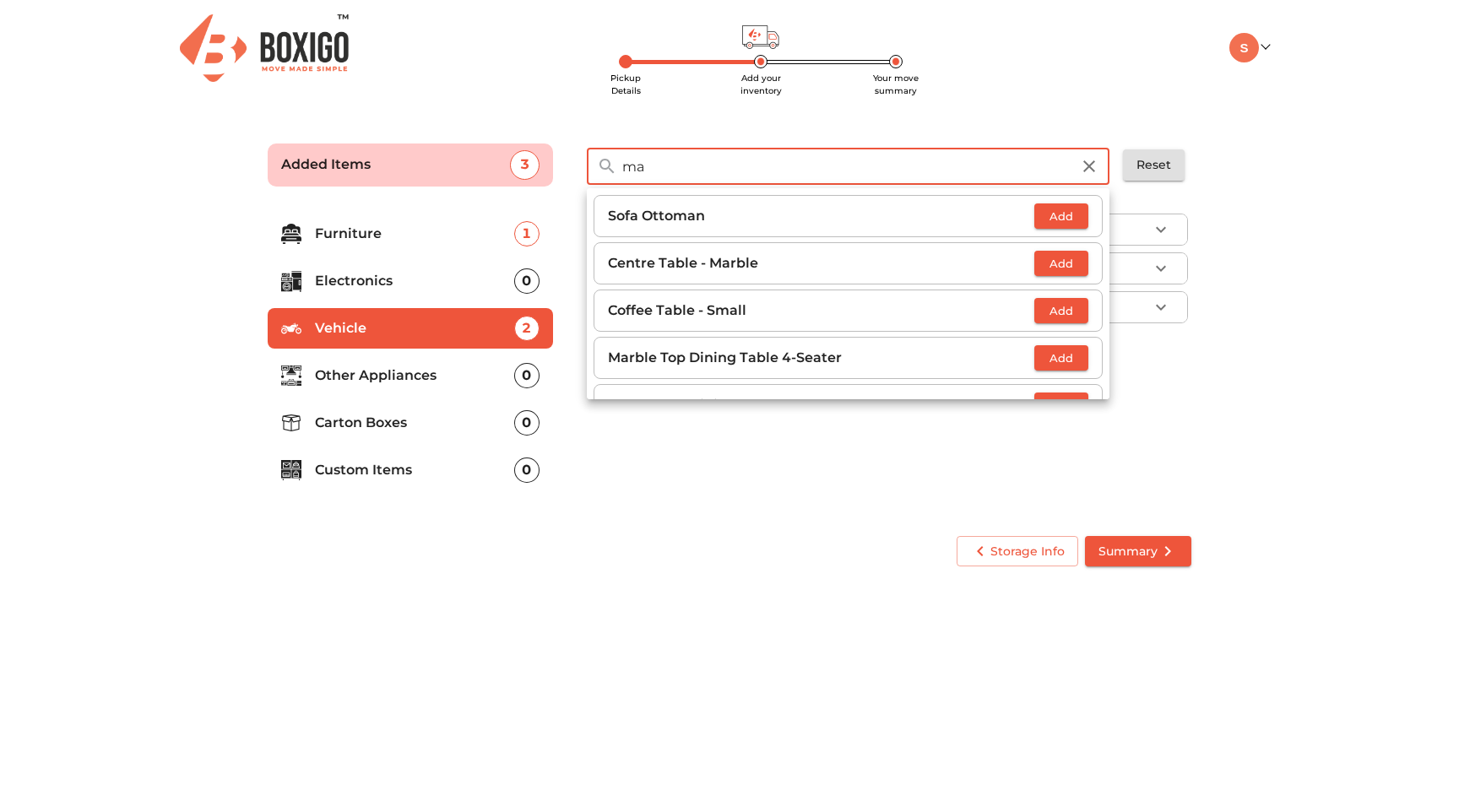
type input "m"
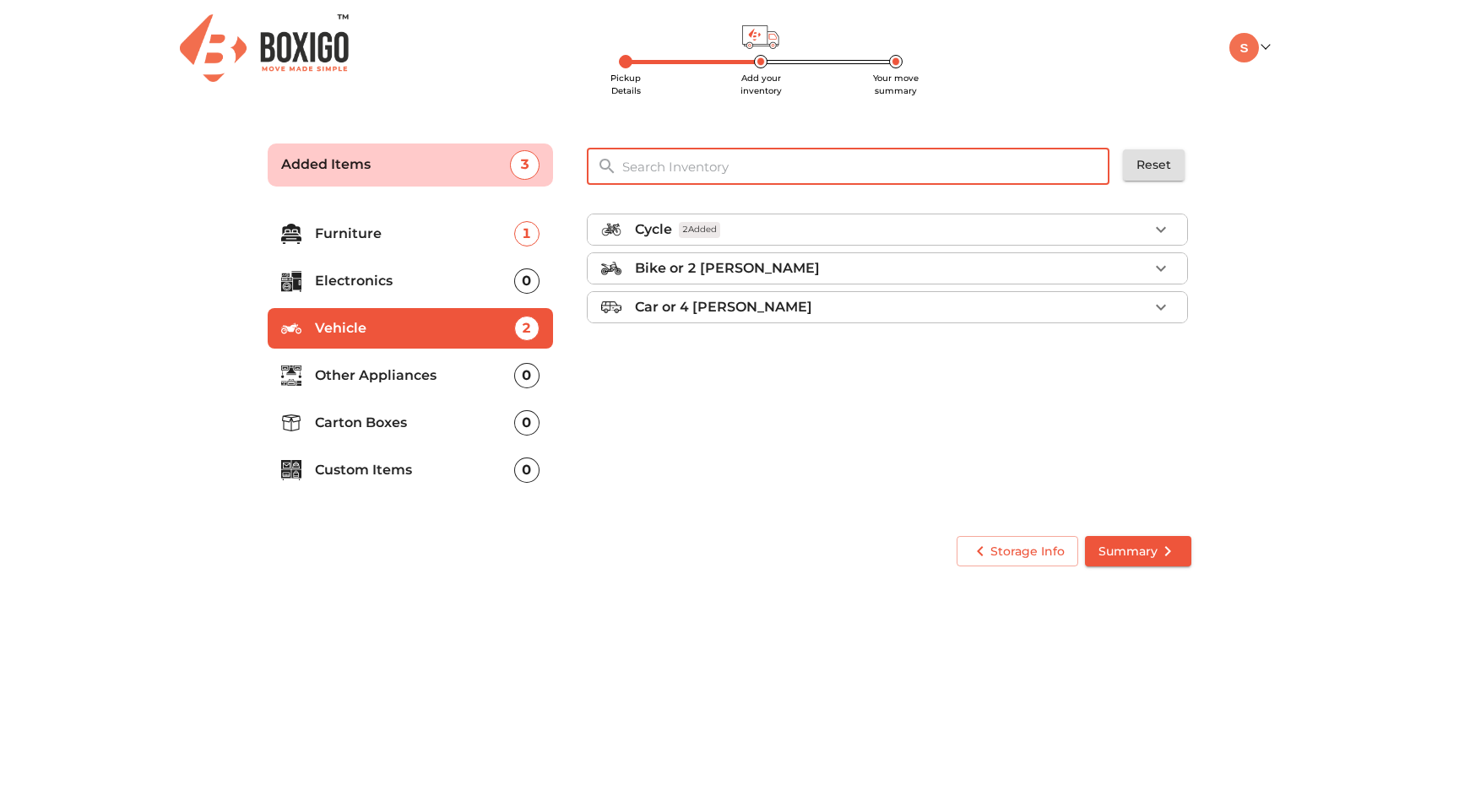
type input "c"
click at [443, 336] on p "Vehicle" at bounding box center [415, 328] width 200 height 21
click at [892, 238] on div "Cycle 2 Added" at bounding box center [891, 229] width 513 height 21
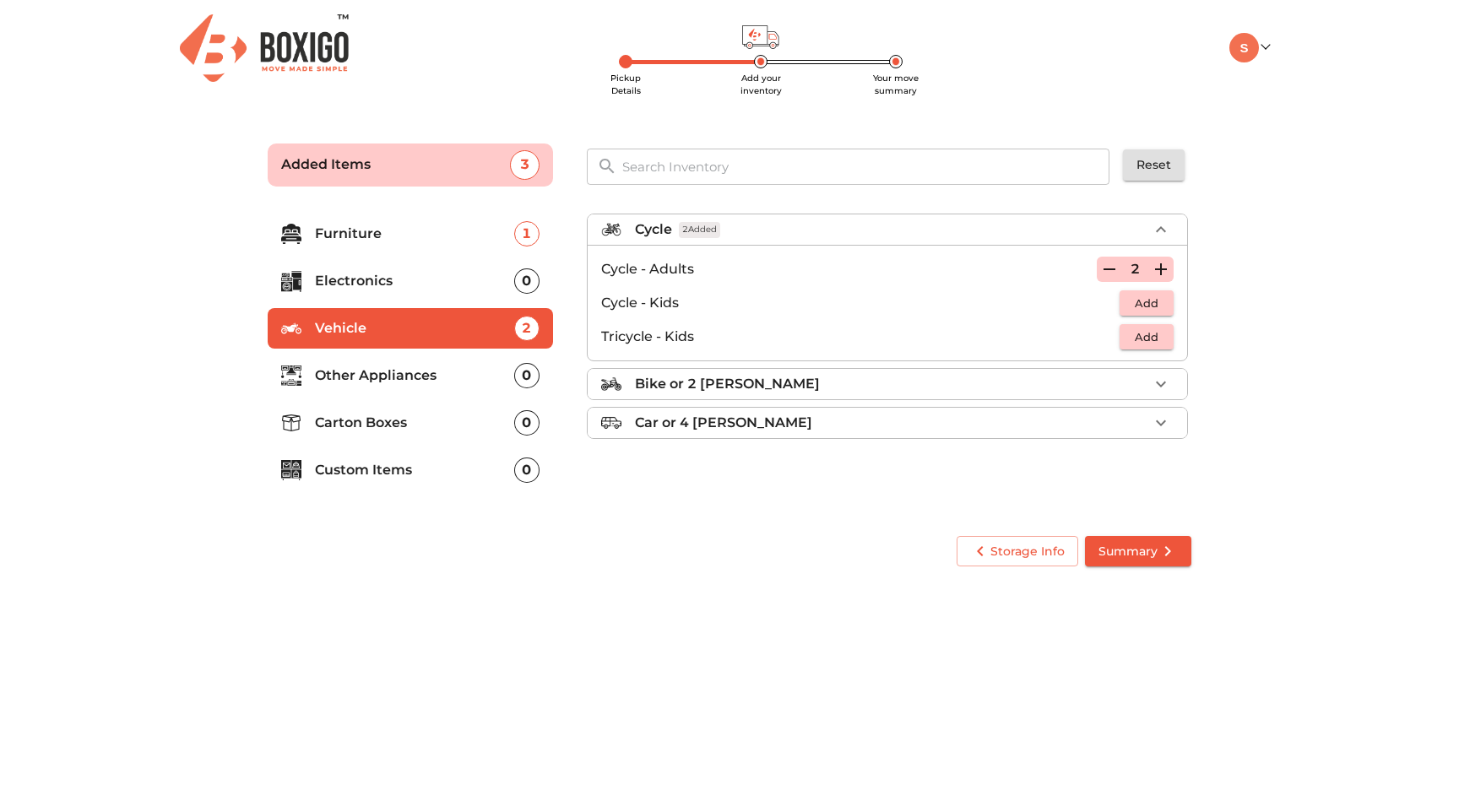
click at [1109, 270] on icon "button" at bounding box center [1109, 269] width 21 height 21
click at [1109, 270] on icon "button" at bounding box center [1108, 269] width 12 height 15
click at [395, 423] on p "Carton Boxes" at bounding box center [415, 423] width 200 height 21
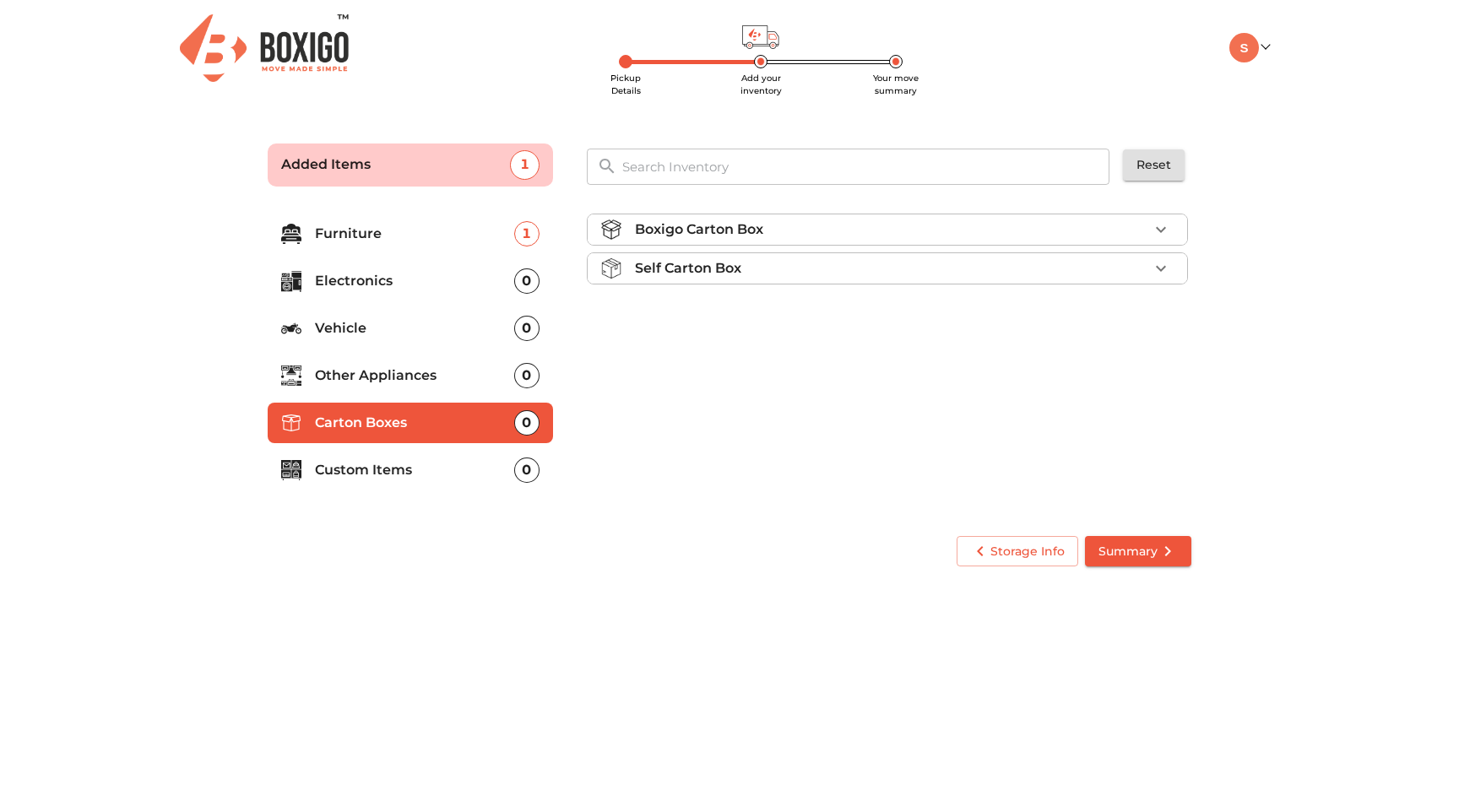
click at [738, 266] on p "Self Carton Box" at bounding box center [688, 268] width 106 height 21
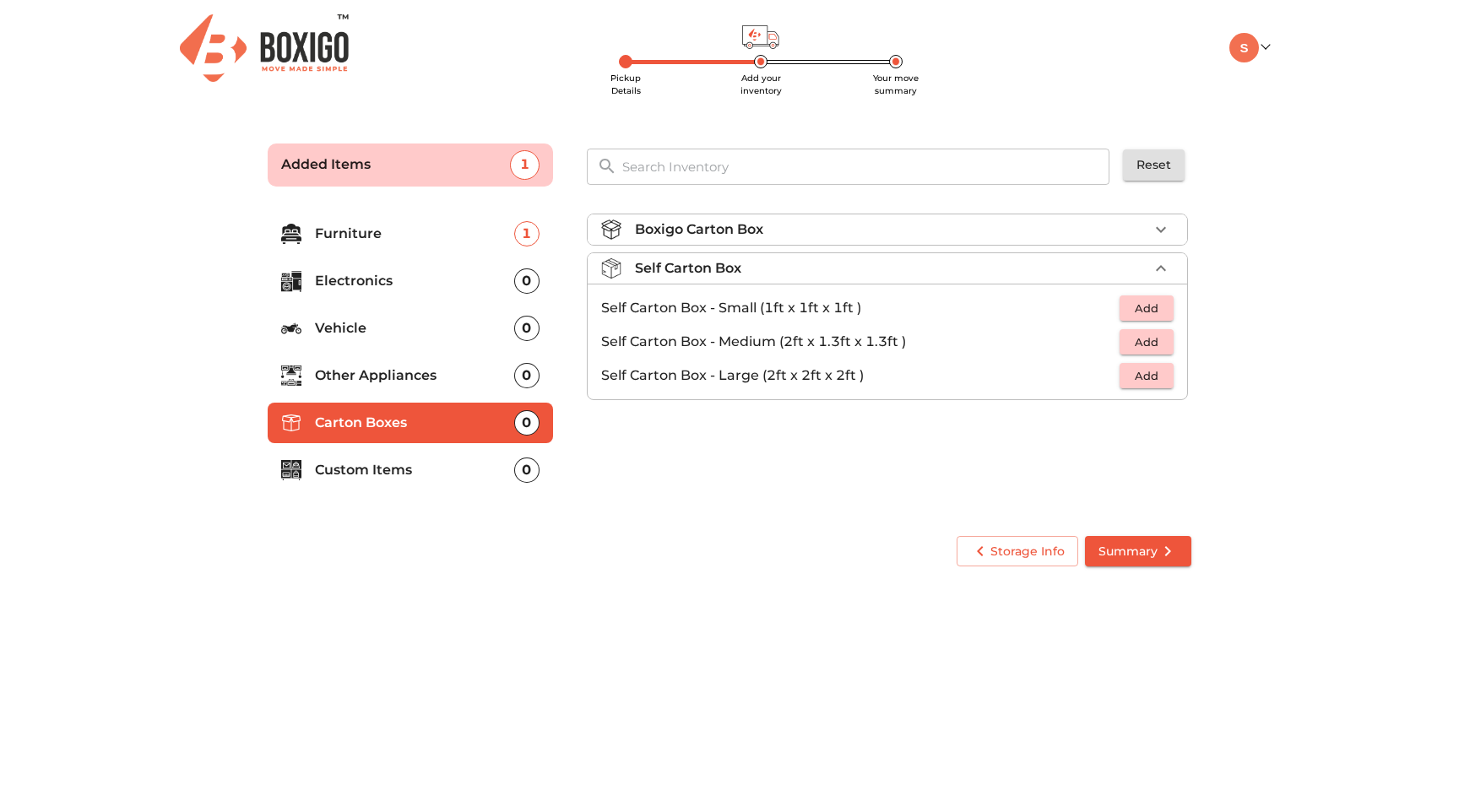
click at [1136, 338] on span "Add" at bounding box center [1147, 342] width 37 height 20
click at [1164, 344] on icon "button" at bounding box center [1161, 342] width 21 height 21
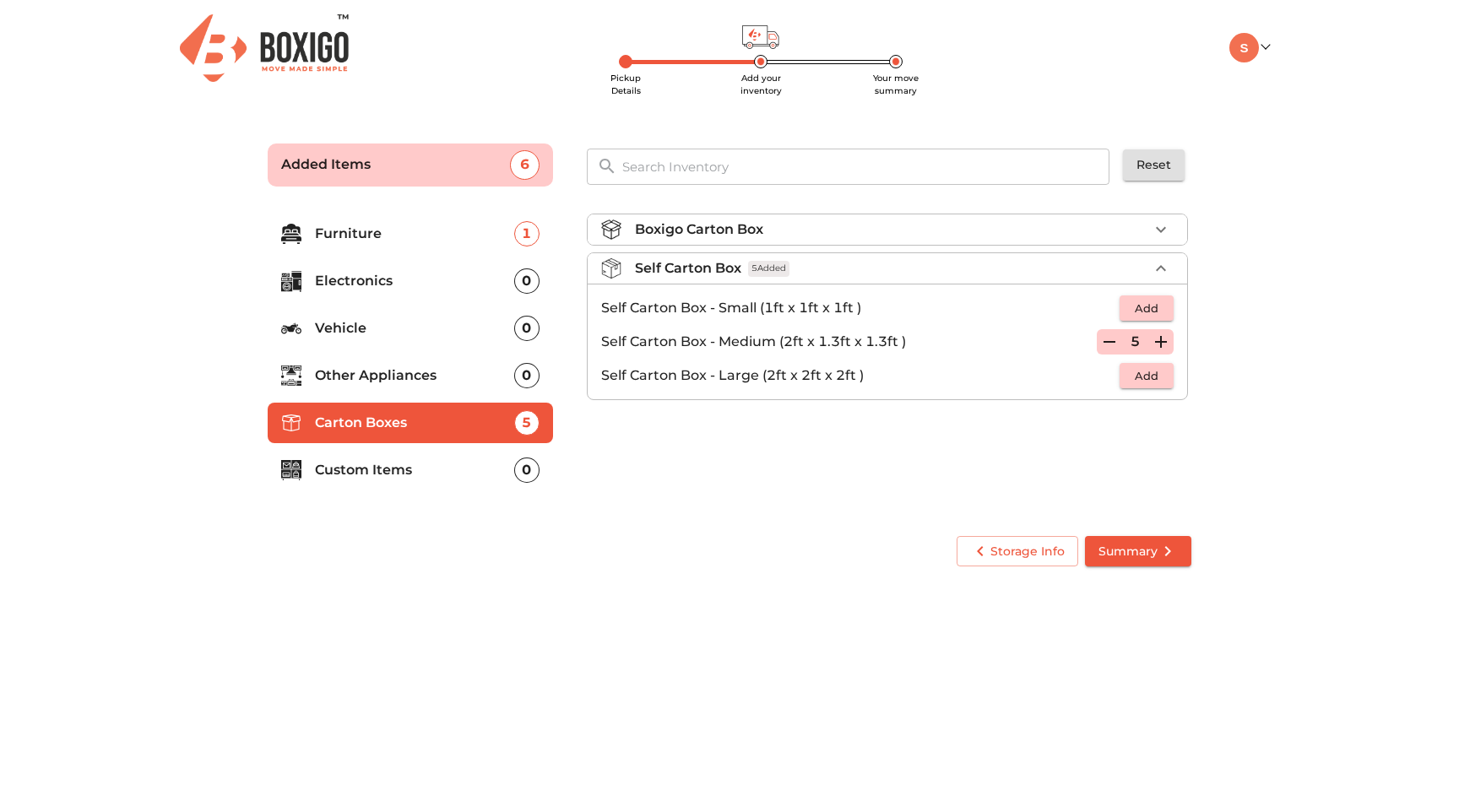
click at [870, 481] on div "Boxigo Carton Box Self Carton Box 5 Added Self Carton Box - Small (1ft x 1ft x …" at bounding box center [888, 360] width 618 height 319
click at [404, 236] on p "Furniture" at bounding box center [415, 234] width 200 height 21
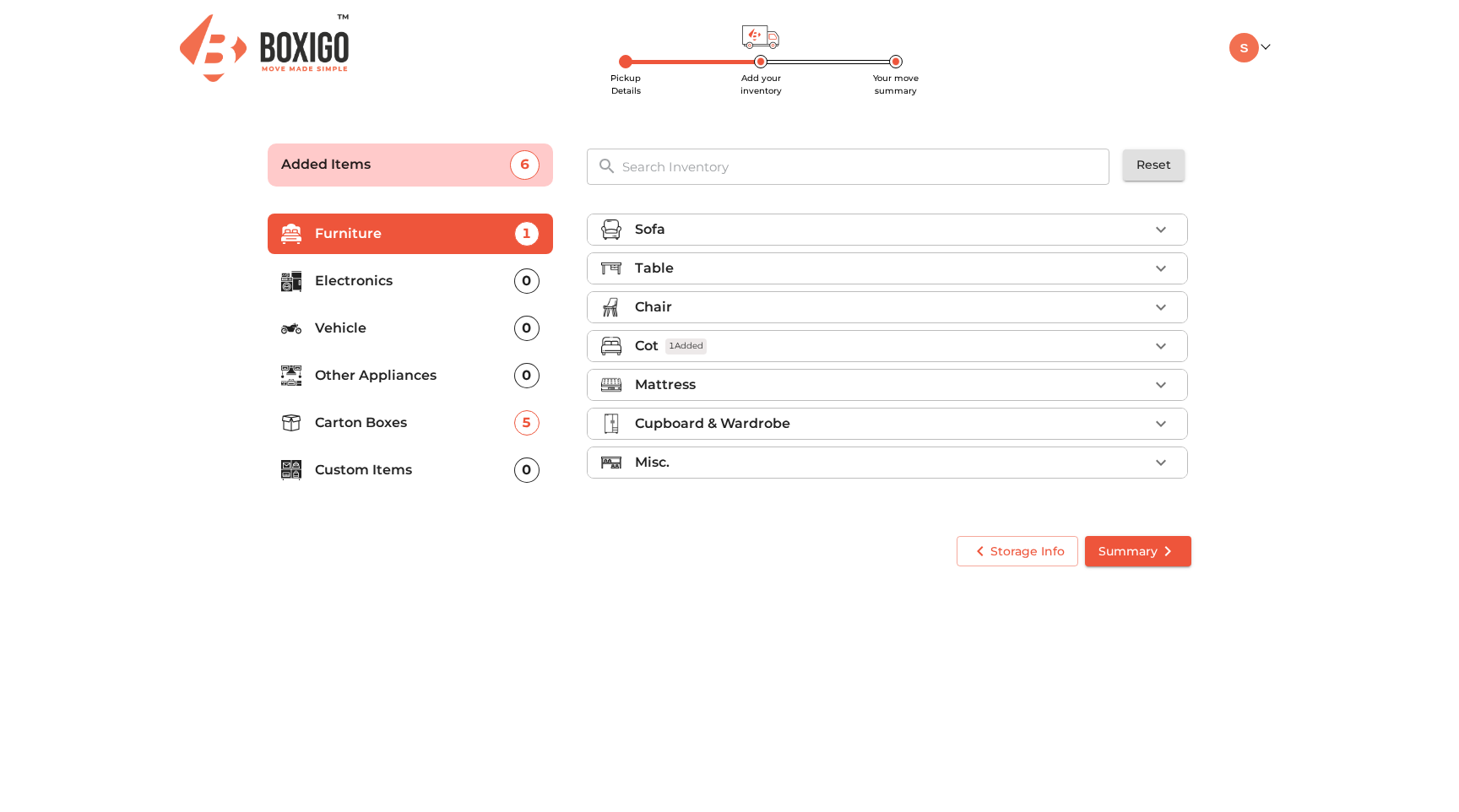
click at [1164, 347] on icon "button" at bounding box center [1161, 346] width 21 height 21
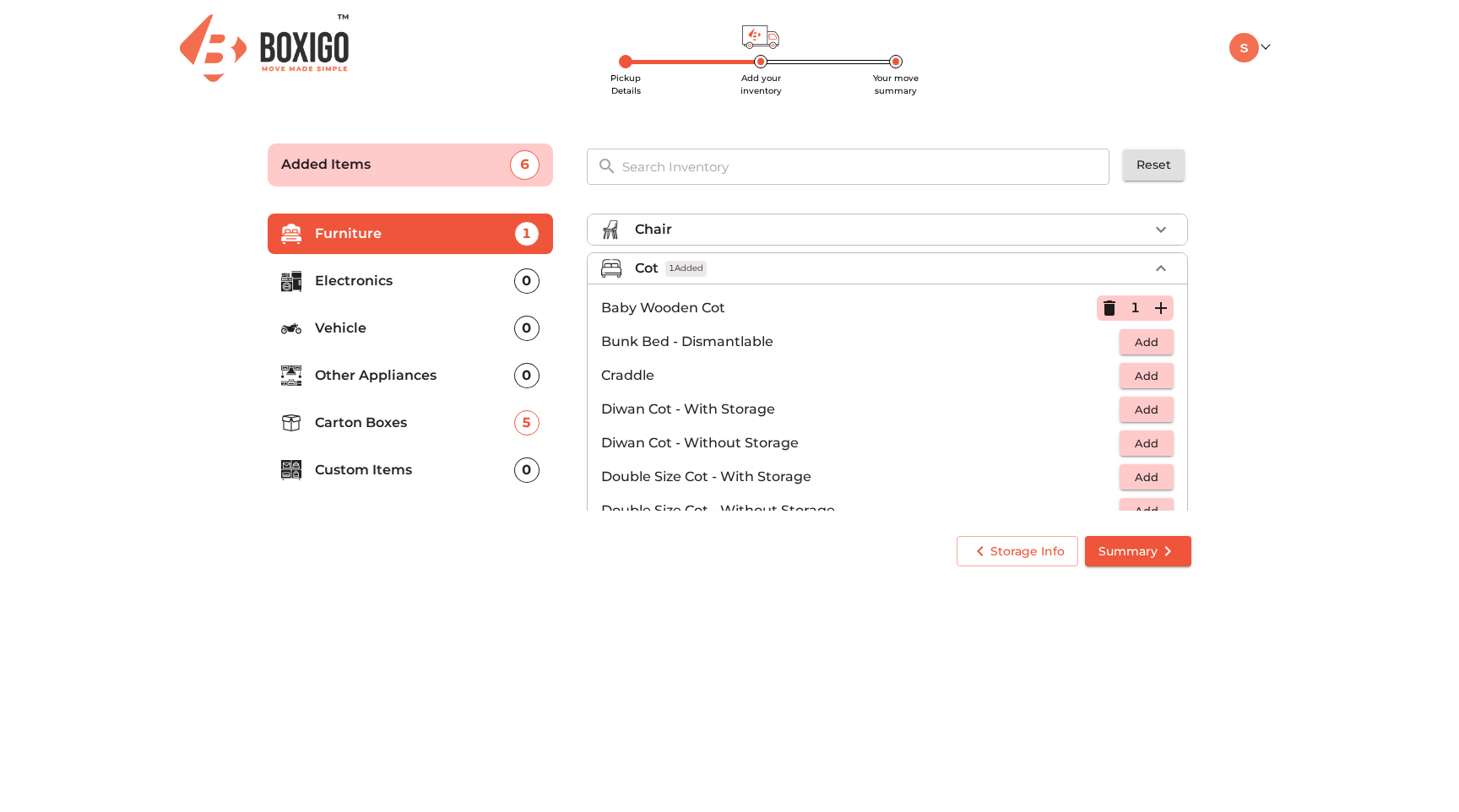
scroll to position [79, 0]
click at [1243, 351] on main "Pickup Details Add your inventory Your move summary Added Items 6 ​ Reset Furni…" at bounding box center [729, 352] width 1459 height 464
click at [1110, 303] on icon "button" at bounding box center [1108, 307] width 12 height 15
click at [1273, 293] on main "Pickup Details Add your inventory Your move summary Added Items 5 ​ Reset Furni…" at bounding box center [729, 352] width 1459 height 464
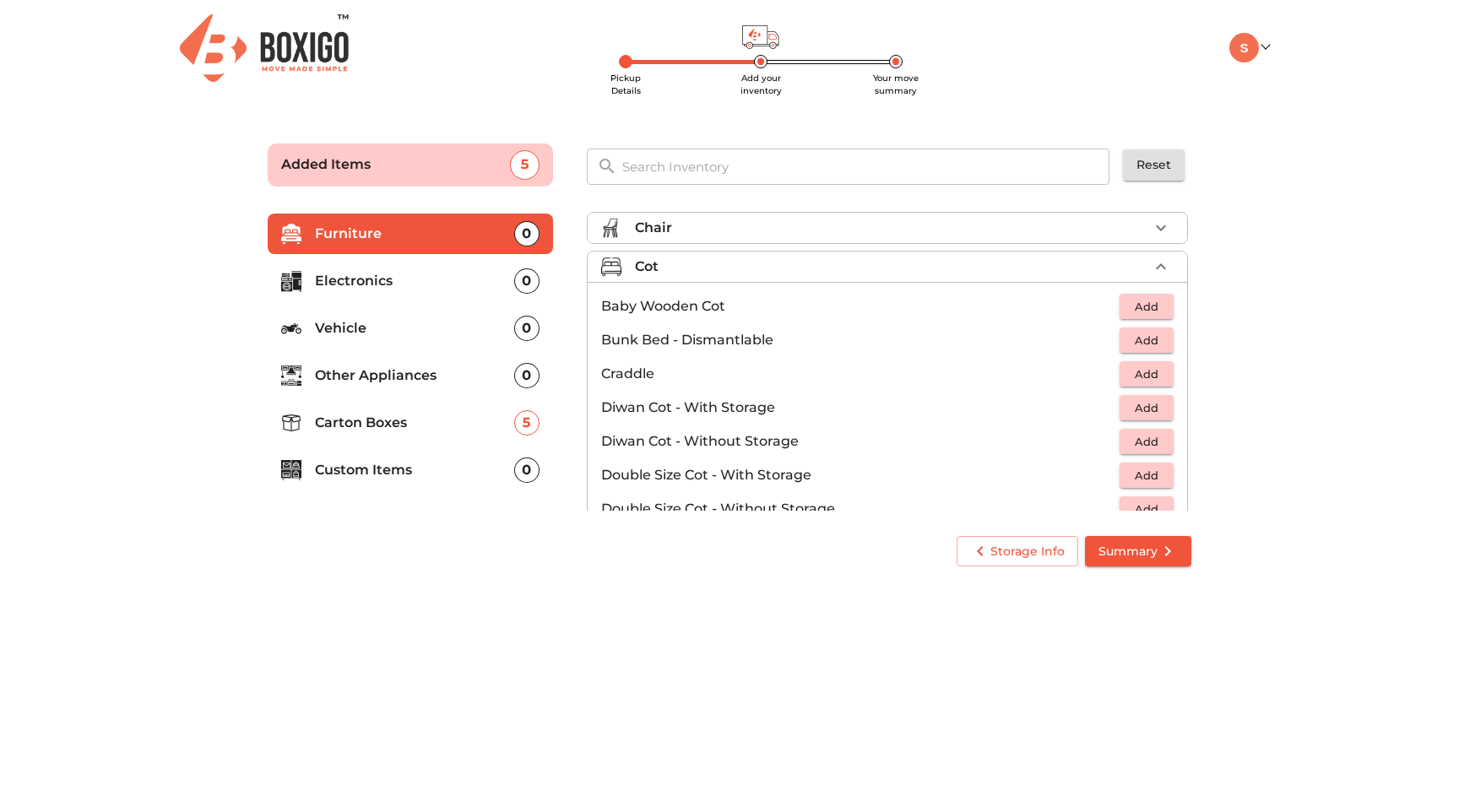
click at [816, 571] on div "Storage Info Summary" at bounding box center [729, 552] width 937 height 45
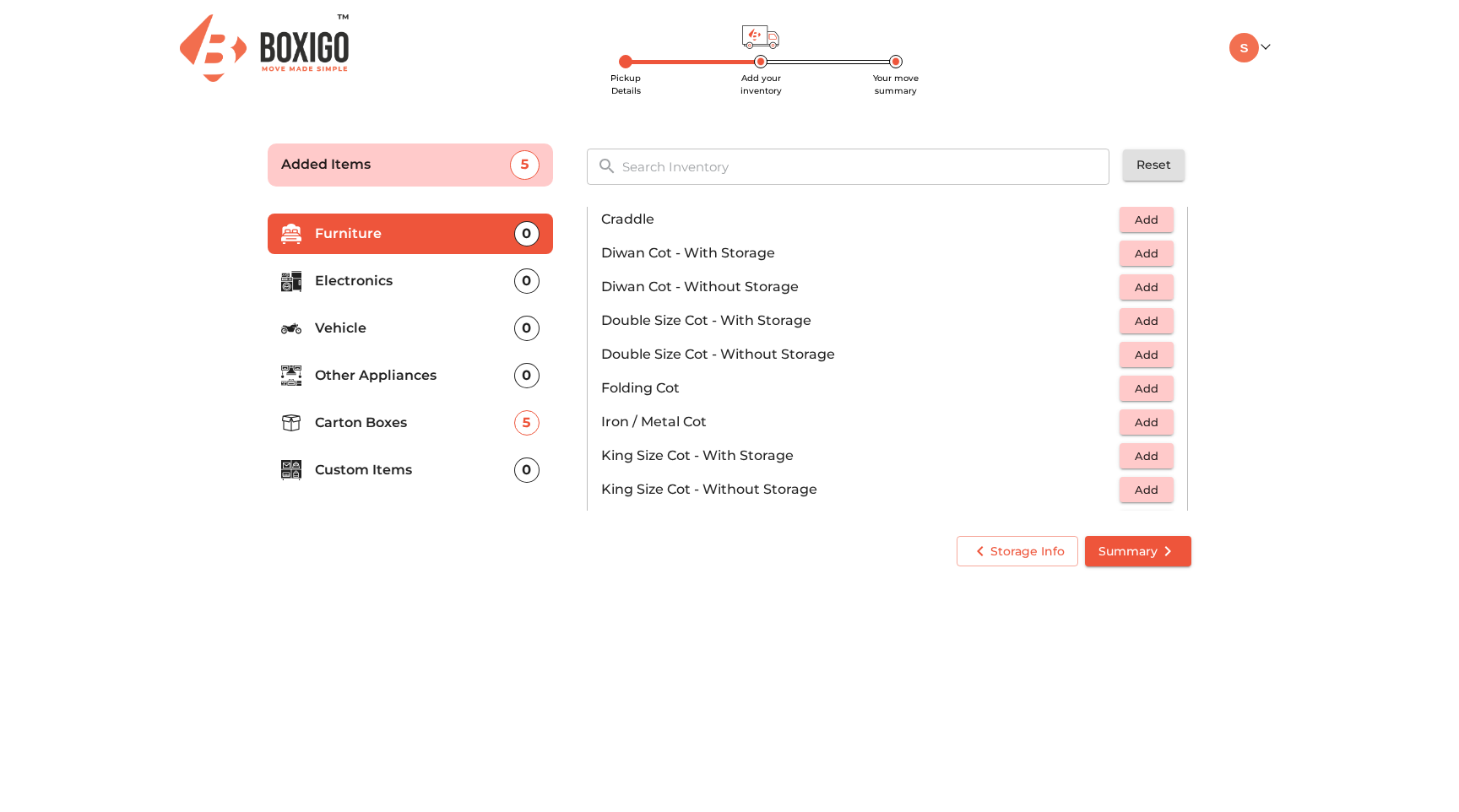
scroll to position [241, 0]
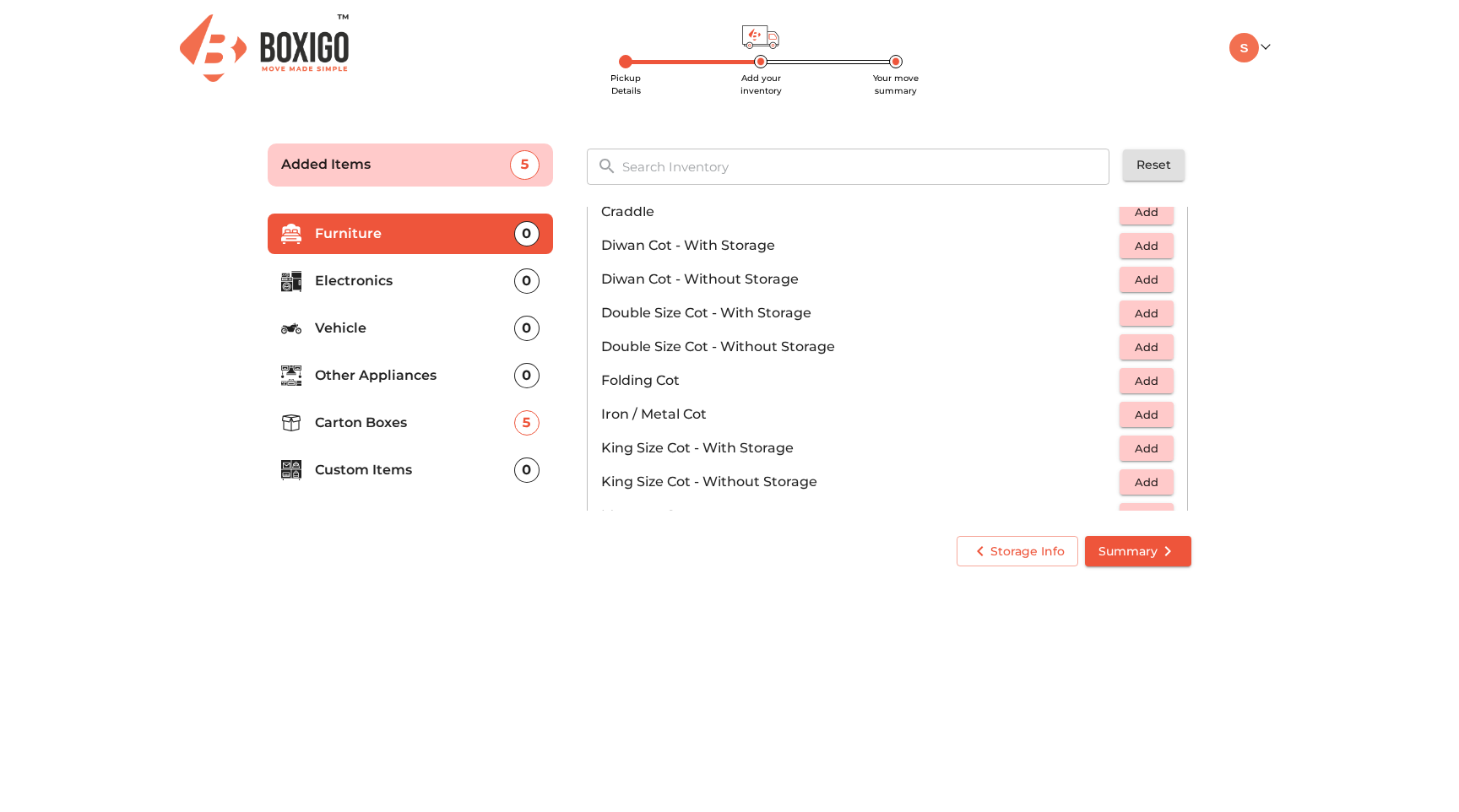
click at [1138, 549] on span "Summary" at bounding box center [1137, 551] width 79 height 21
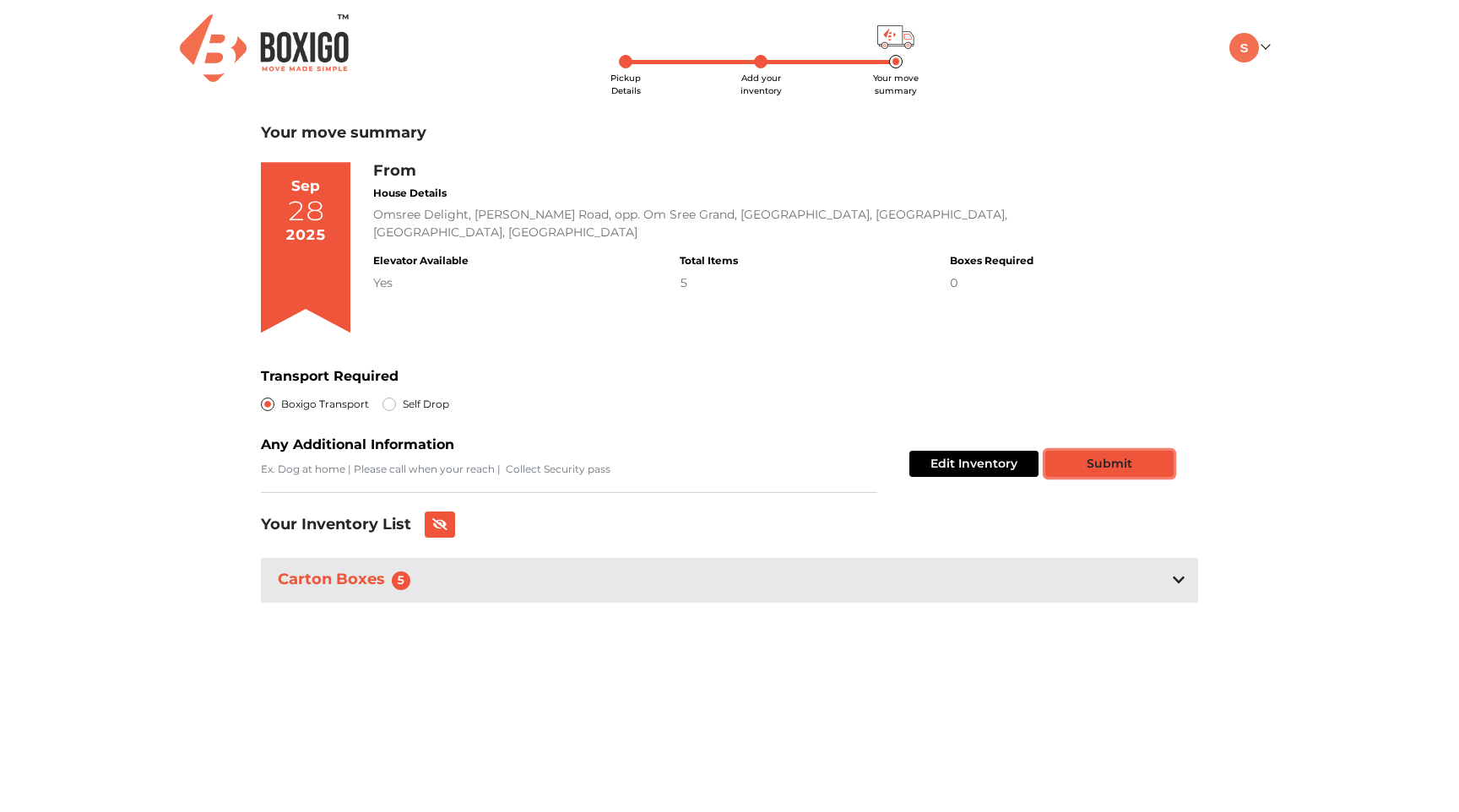
click at [1104, 460] on button "Submit" at bounding box center [1109, 463] width 129 height 26
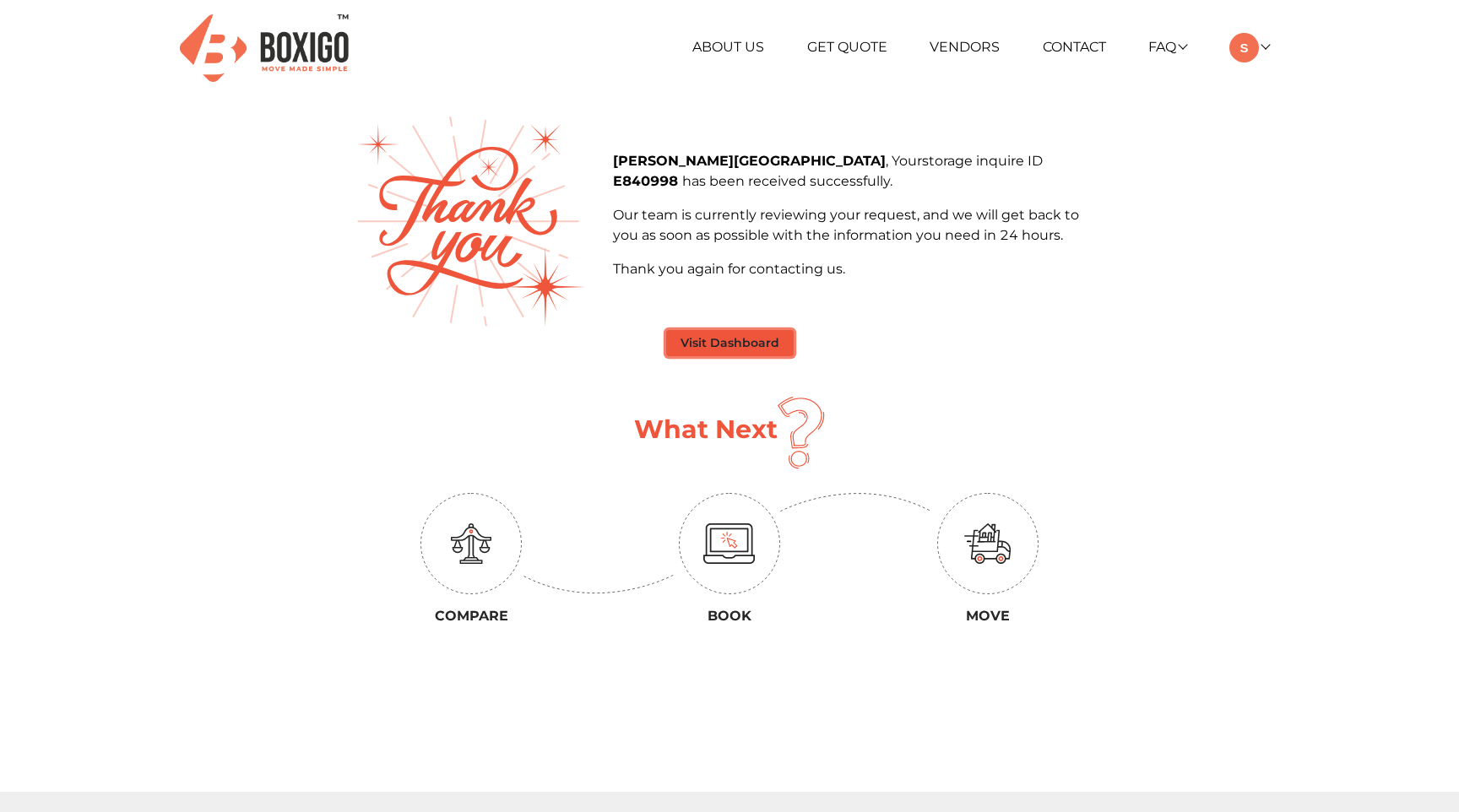
click at [728, 349] on button "Visit Dashboard" at bounding box center [729, 343] width 128 height 26
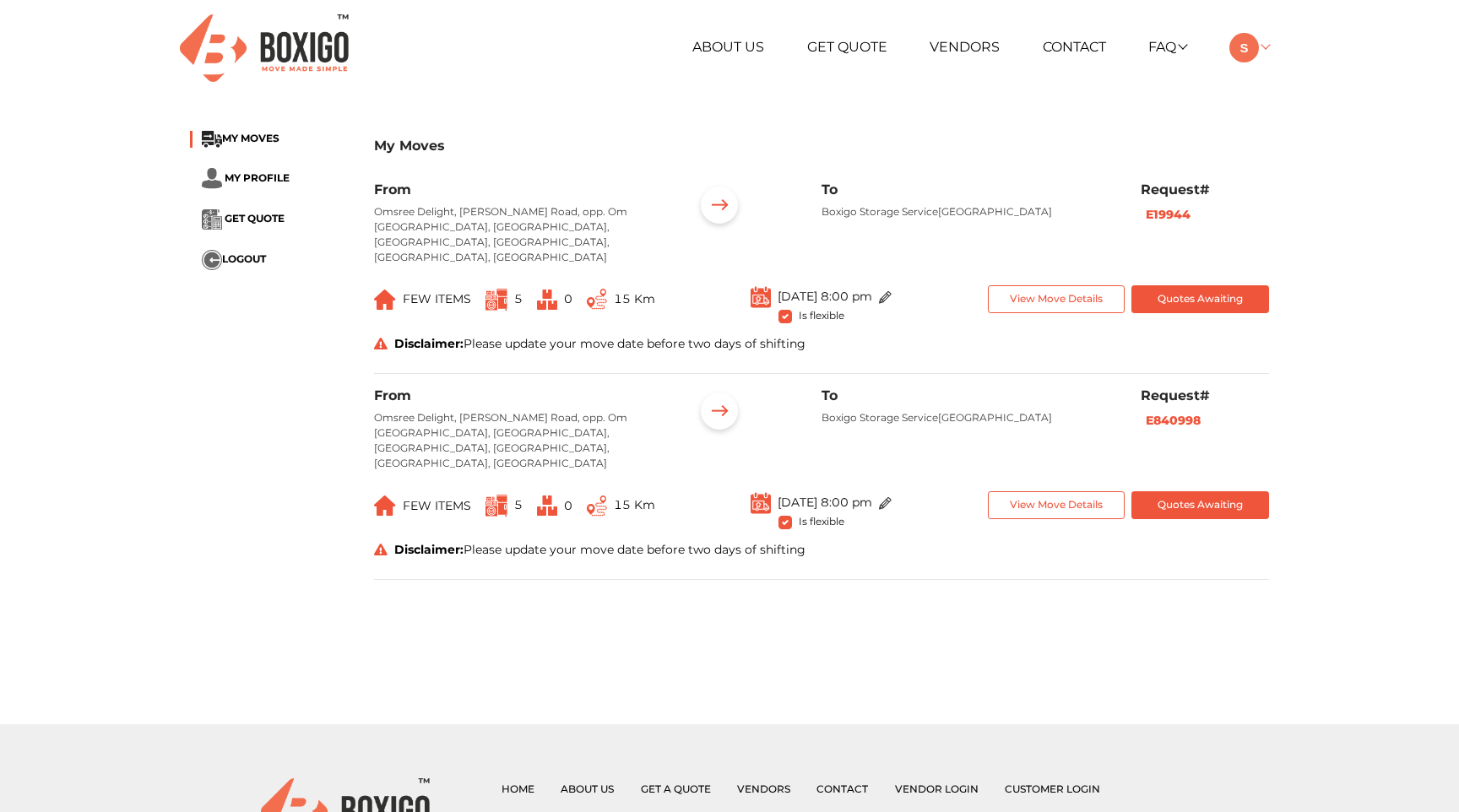
click at [1263, 47] on link at bounding box center [1248, 47] width 40 height 16
click at [1025, 135] on div "My Moves" at bounding box center [821, 155] width 895 height 49
click at [585, 596] on main "My Moves MY MOVES MY PROFILE GET QUOTE LOGOUT My Moves From Omsree Delight, His…" at bounding box center [729, 420] width 1459 height 608
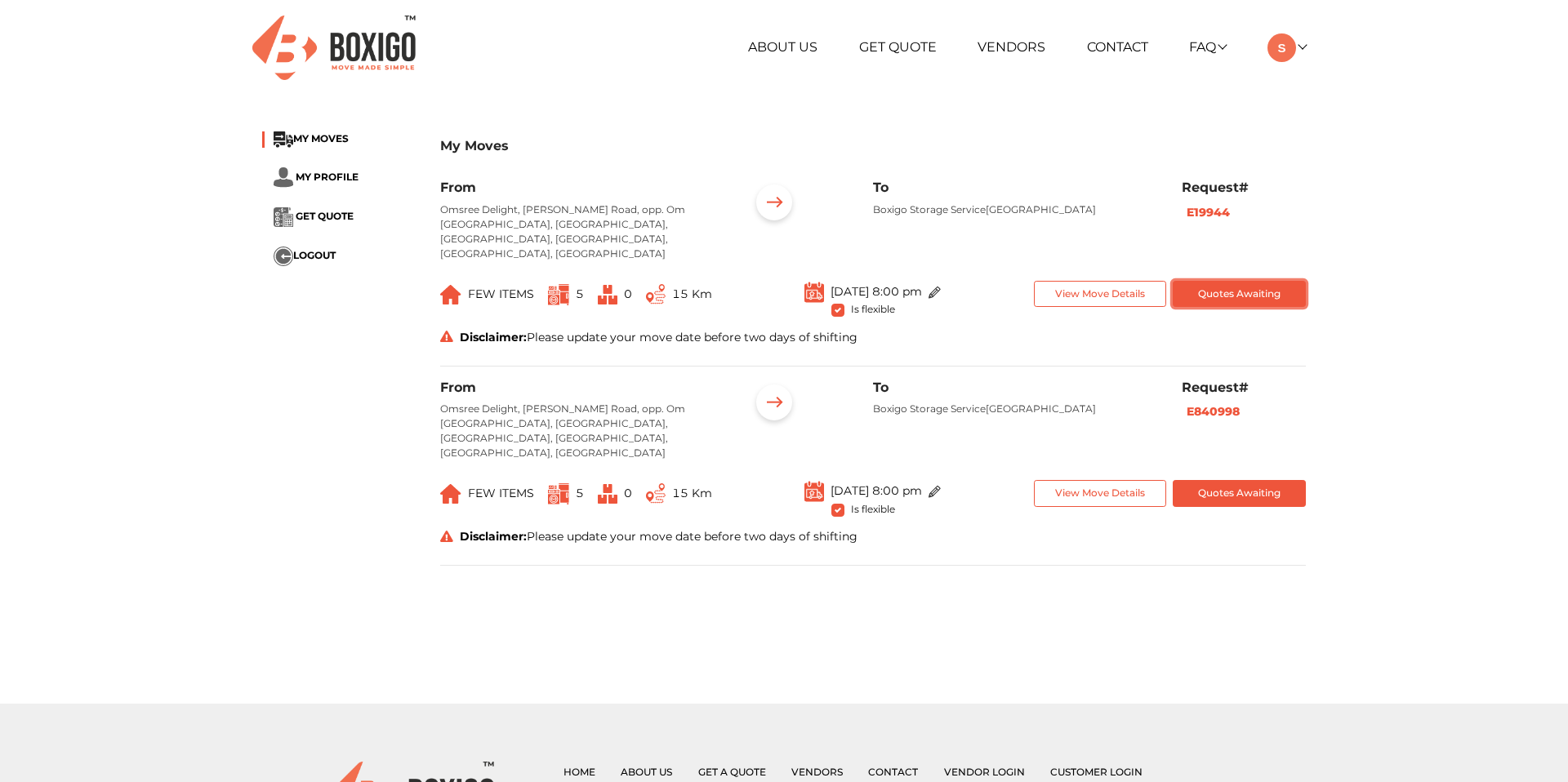
click at [1198, 281] on button "Quotes Awaiting" at bounding box center [1240, 294] width 134 height 27
click at [1265, 281] on button "Quotes Awaiting" at bounding box center [1240, 294] width 134 height 27
click at [308, 212] on span "GET QUOTE" at bounding box center [325, 217] width 58 height 13
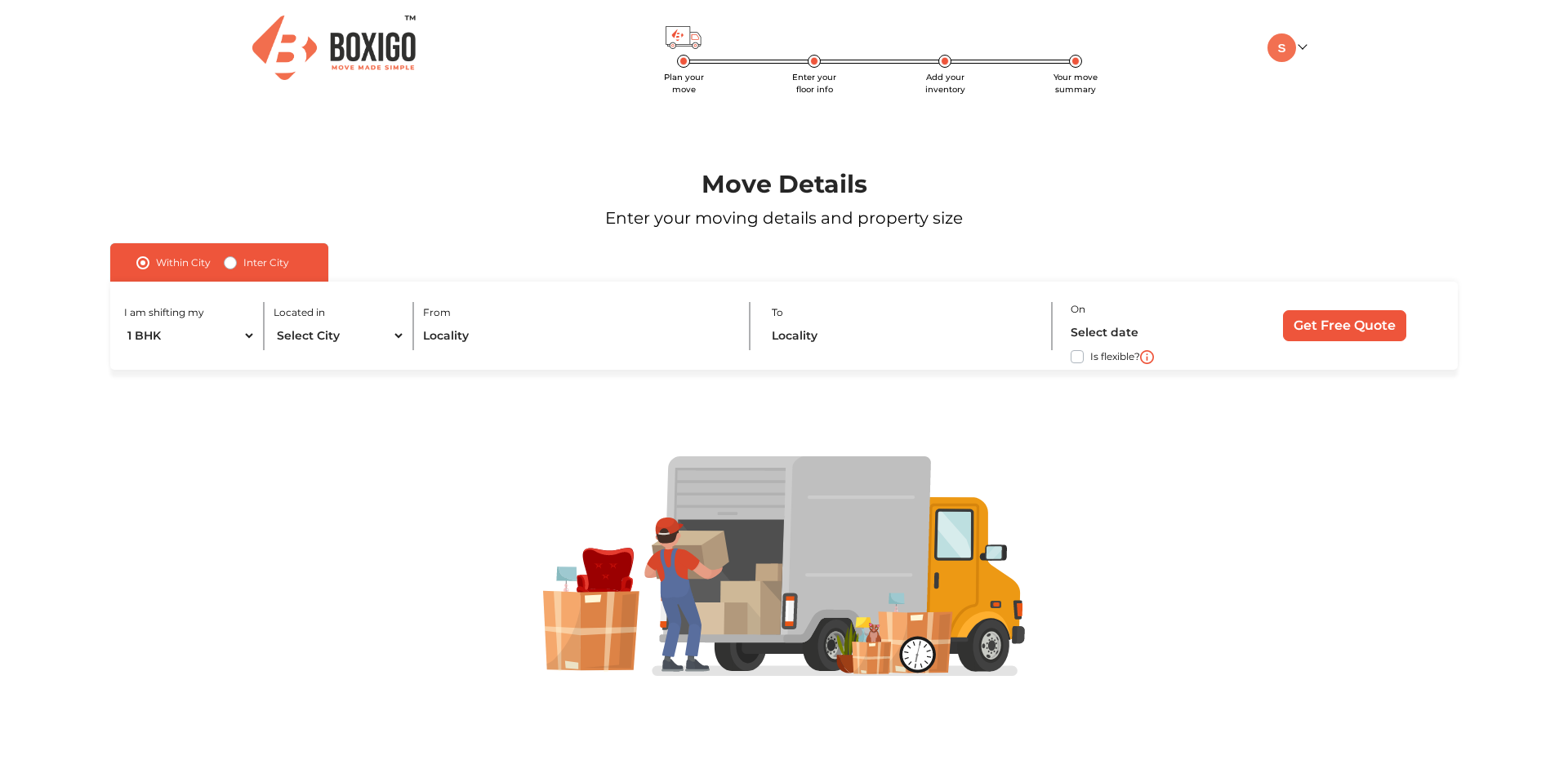
click at [1277, 32] on div "Plan your move Enter your floor info Add your inventory Your move summary My Mo…" at bounding box center [784, 48] width 1068 height 97
click at [1280, 48] on img at bounding box center [1282, 48] width 29 height 29
click at [1318, 69] on link "My Moves" at bounding box center [1333, 71] width 131 height 31
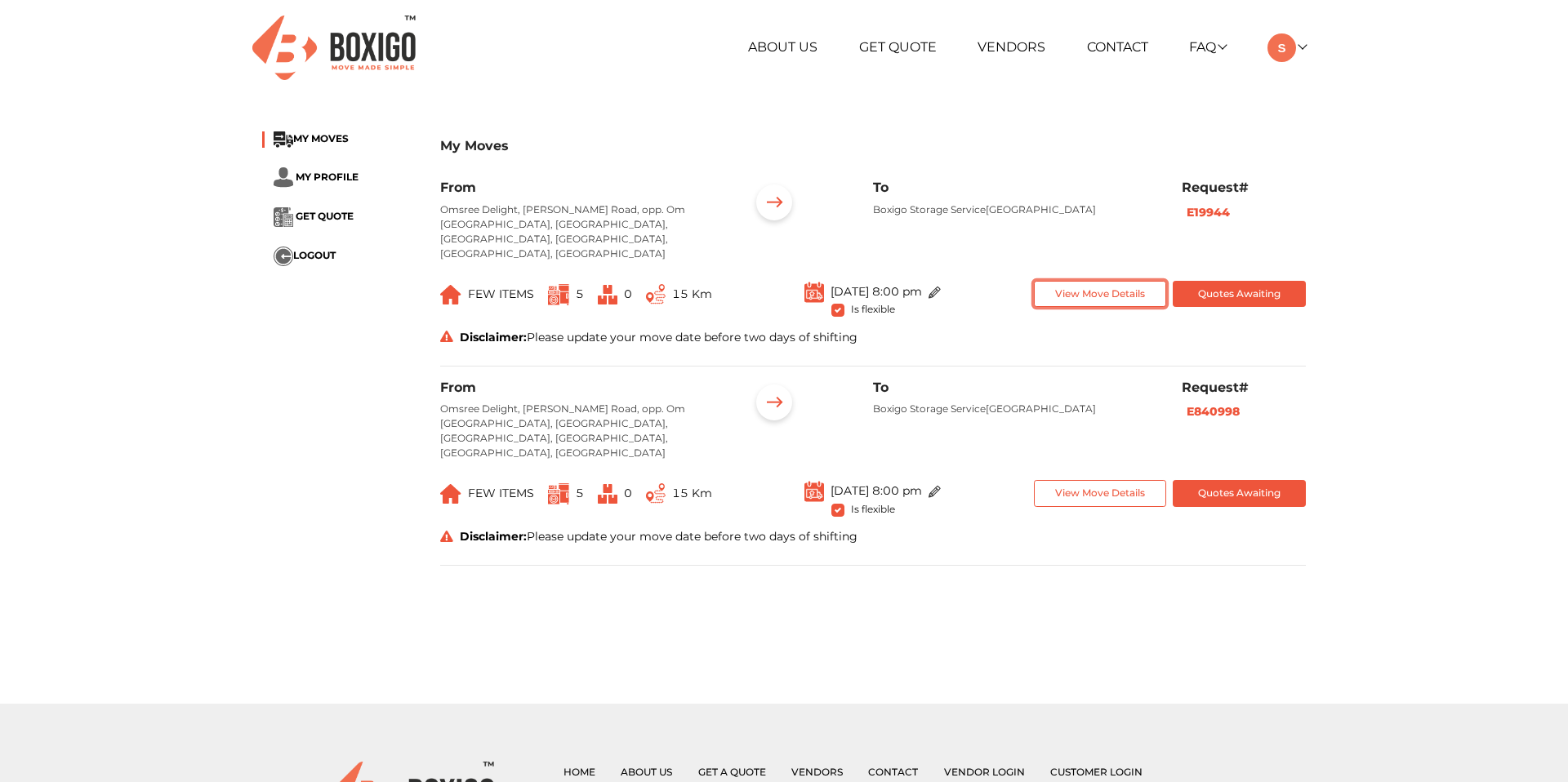
click at [1075, 281] on button "View Move Details" at bounding box center [1101, 294] width 134 height 27
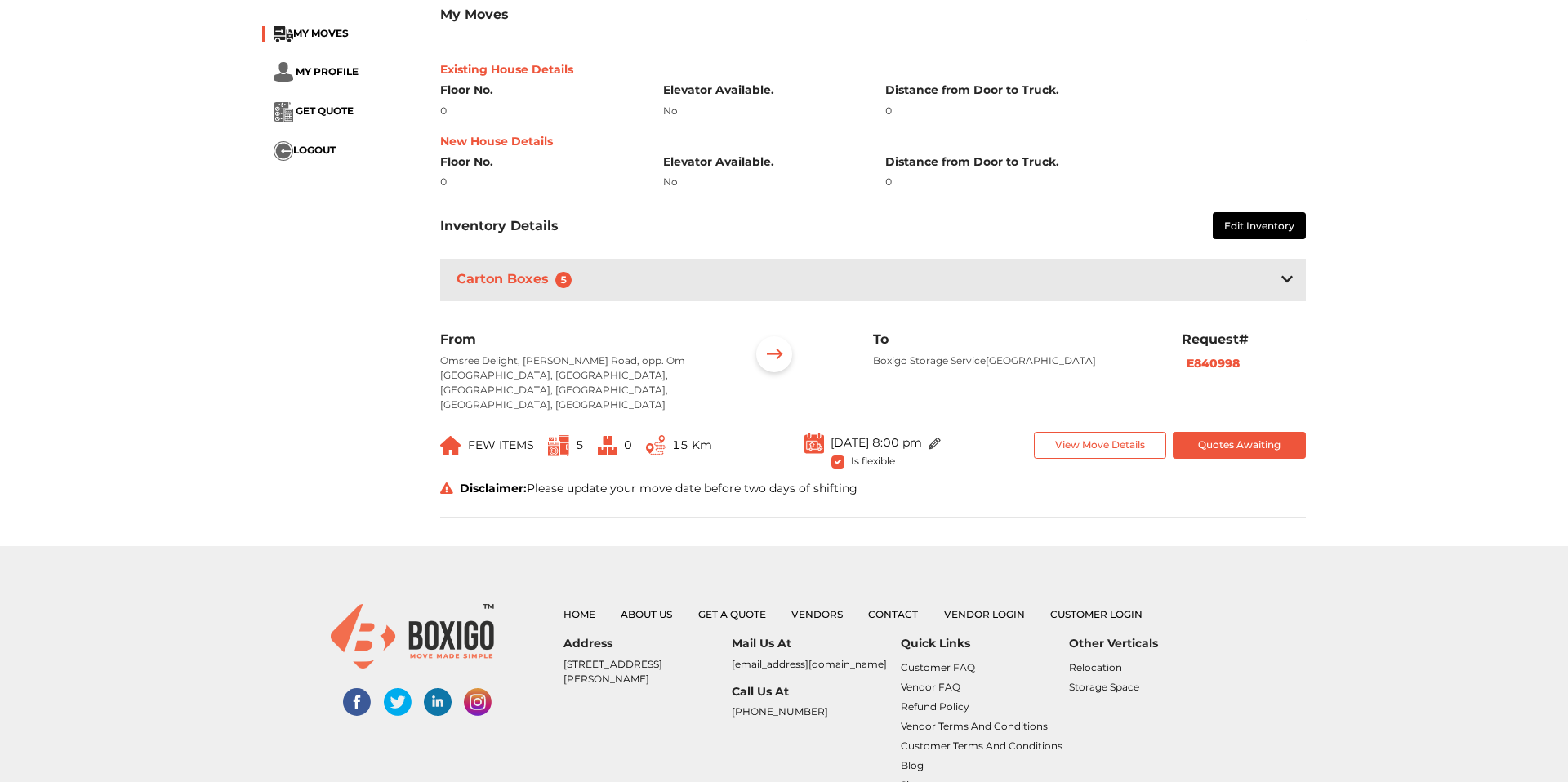
scroll to position [452, 0]
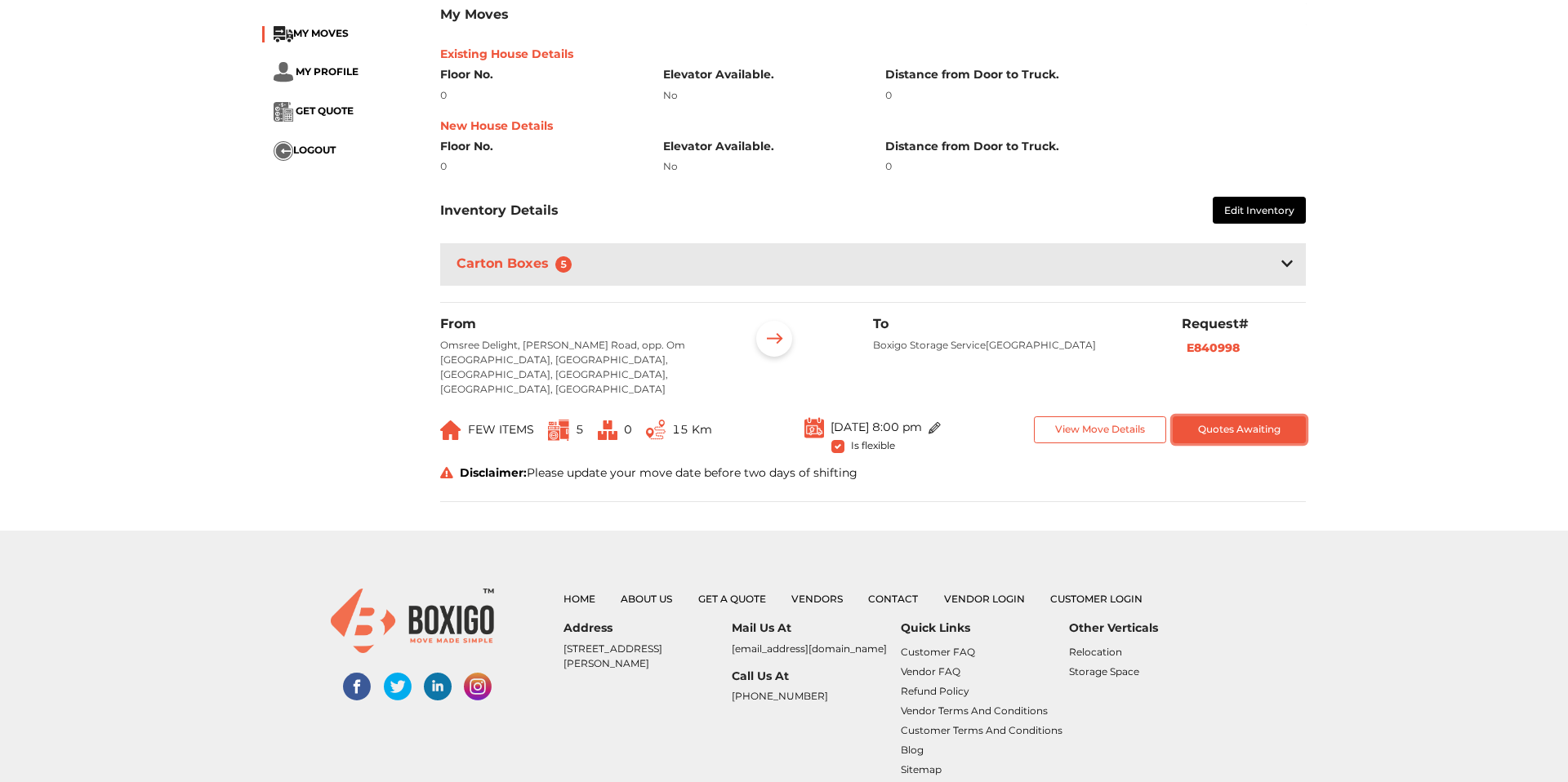
click at [1249, 417] on button "Quotes Awaiting" at bounding box center [1240, 430] width 134 height 27
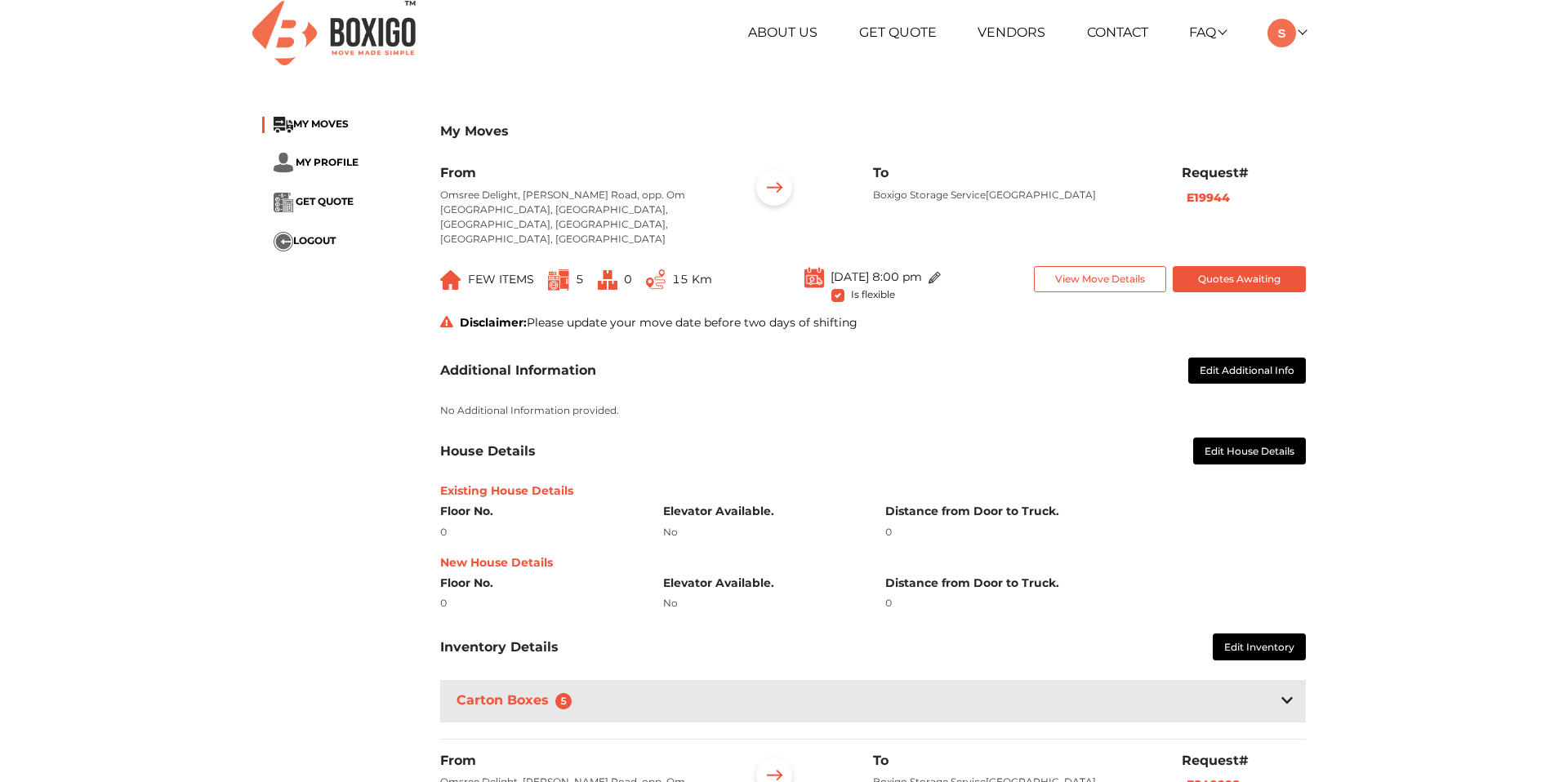
scroll to position [0, 0]
